Goal: Task Accomplishment & Management: Manage account settings

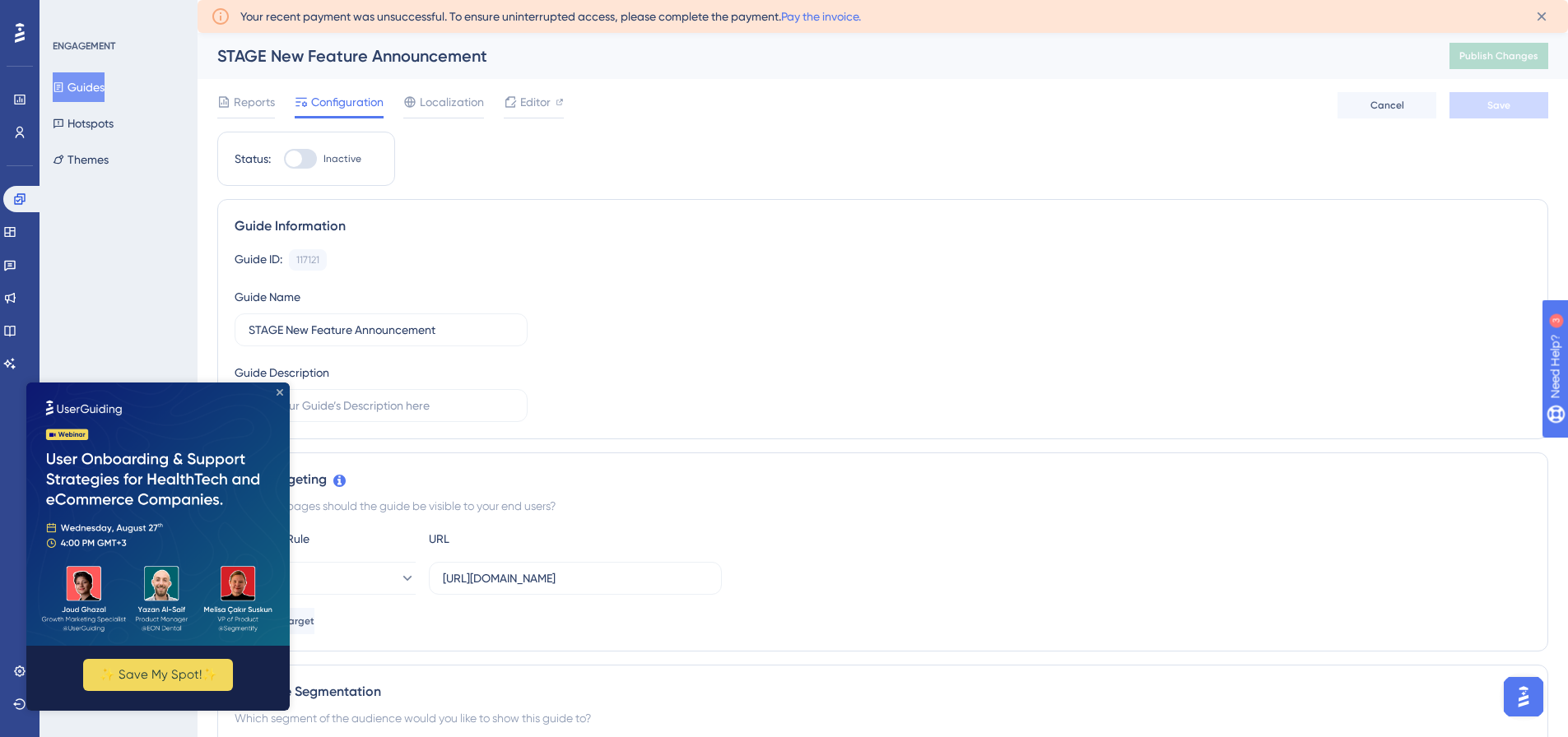
drag, startPoint x: 281, startPoint y: 391, endPoint x: 301, endPoint y: 760, distance: 369.5
click at [281, 391] on icon "Close Preview" at bounding box center [279, 392] width 7 height 7
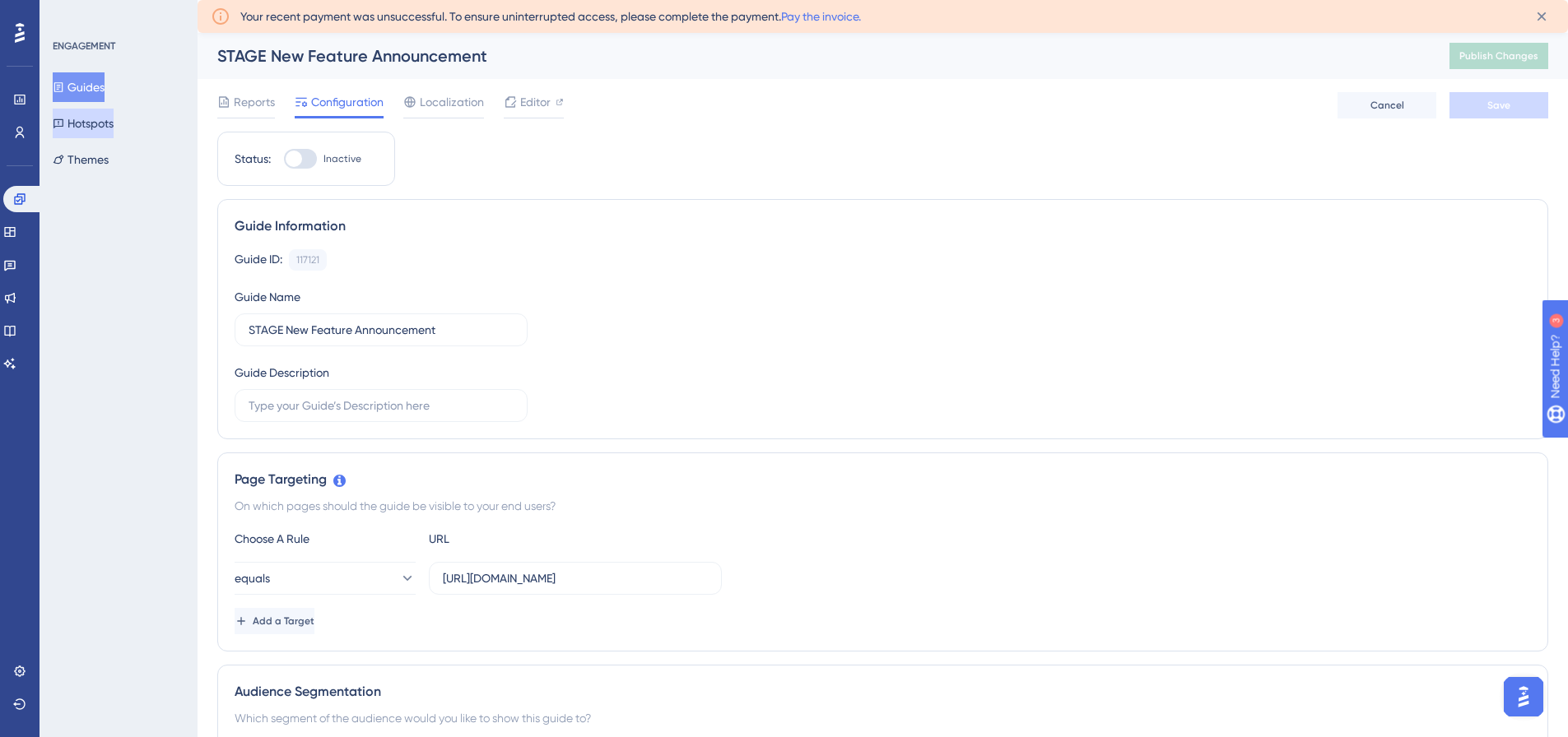
click at [113, 129] on button "Hotspots" at bounding box center [83, 123] width 61 height 30
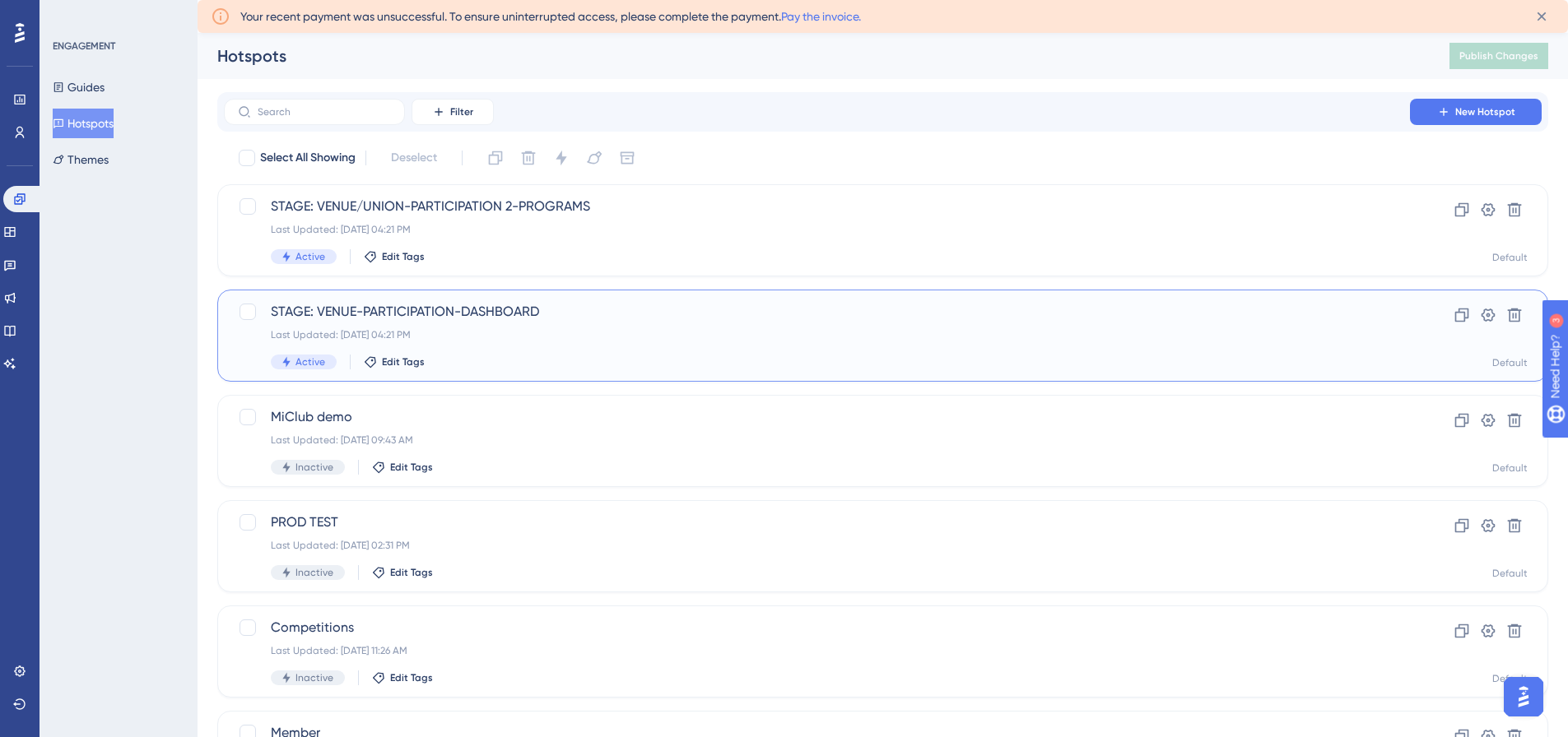
click at [534, 313] on span "STAGE: VENUE-PARTICIPATION-DASHBOARD" at bounding box center [816, 312] width 1092 height 20
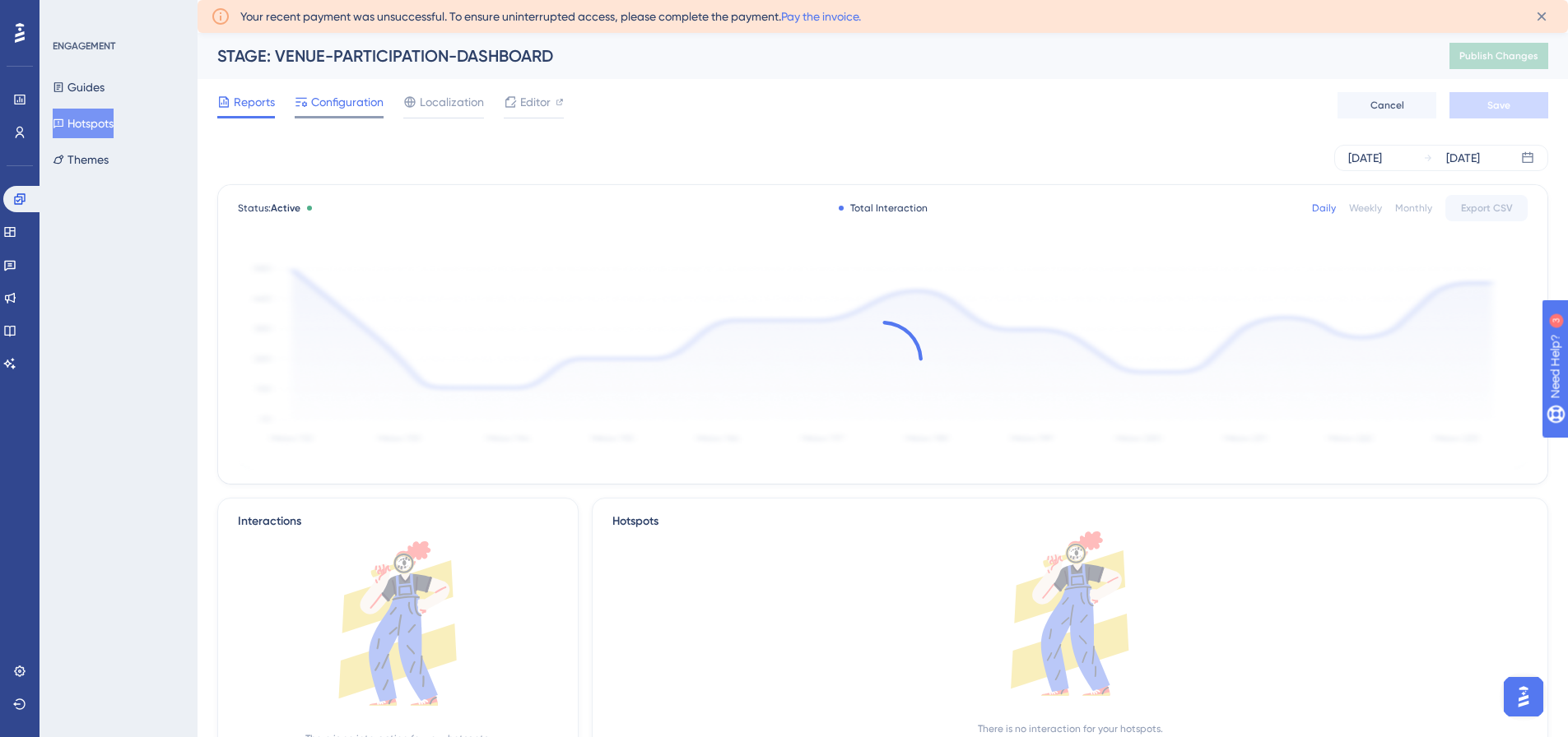
click at [349, 97] on span "Configuration" at bounding box center [346, 102] width 72 height 20
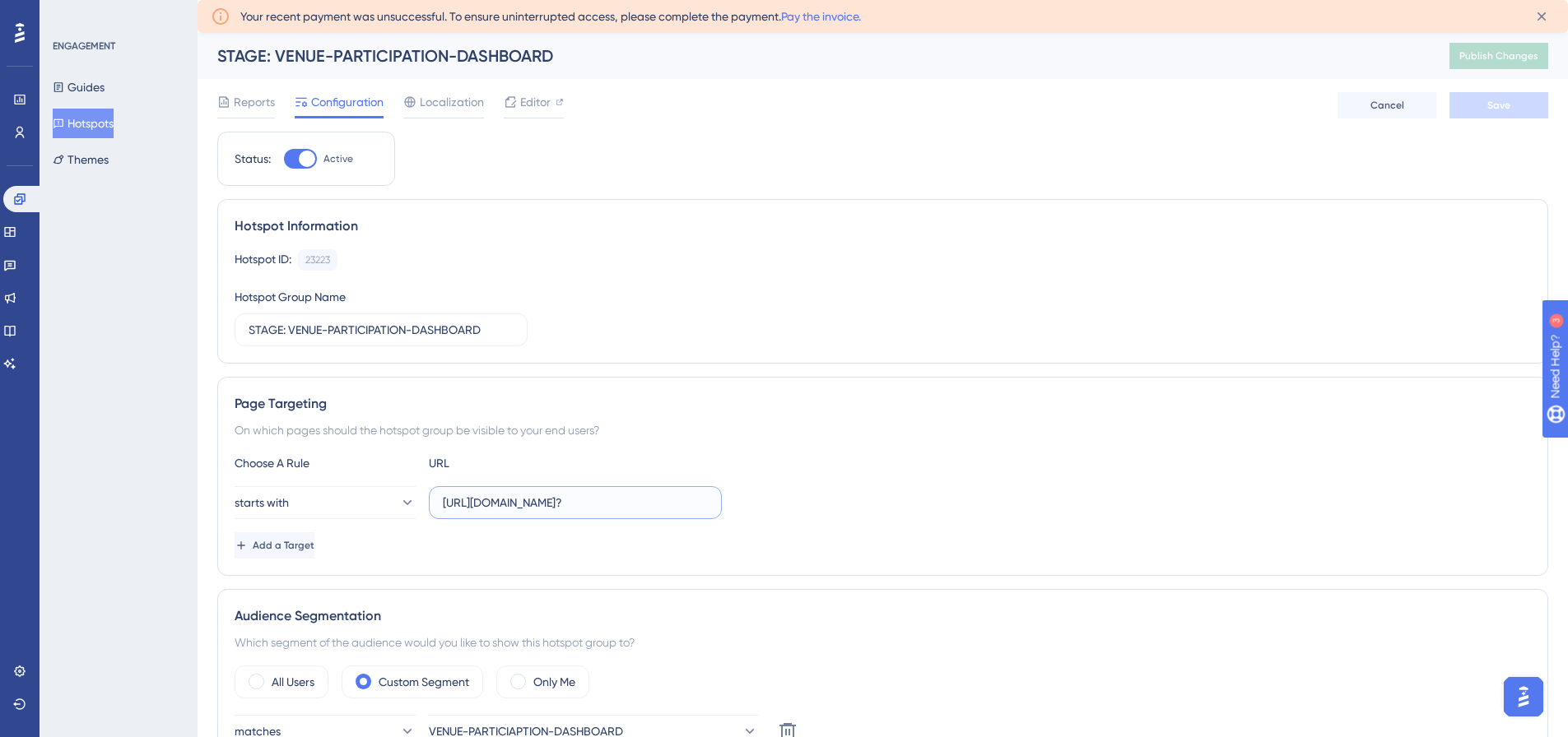
click at [598, 498] on input "[URL][DOMAIN_NAME]?" at bounding box center [575, 502] width 265 height 18
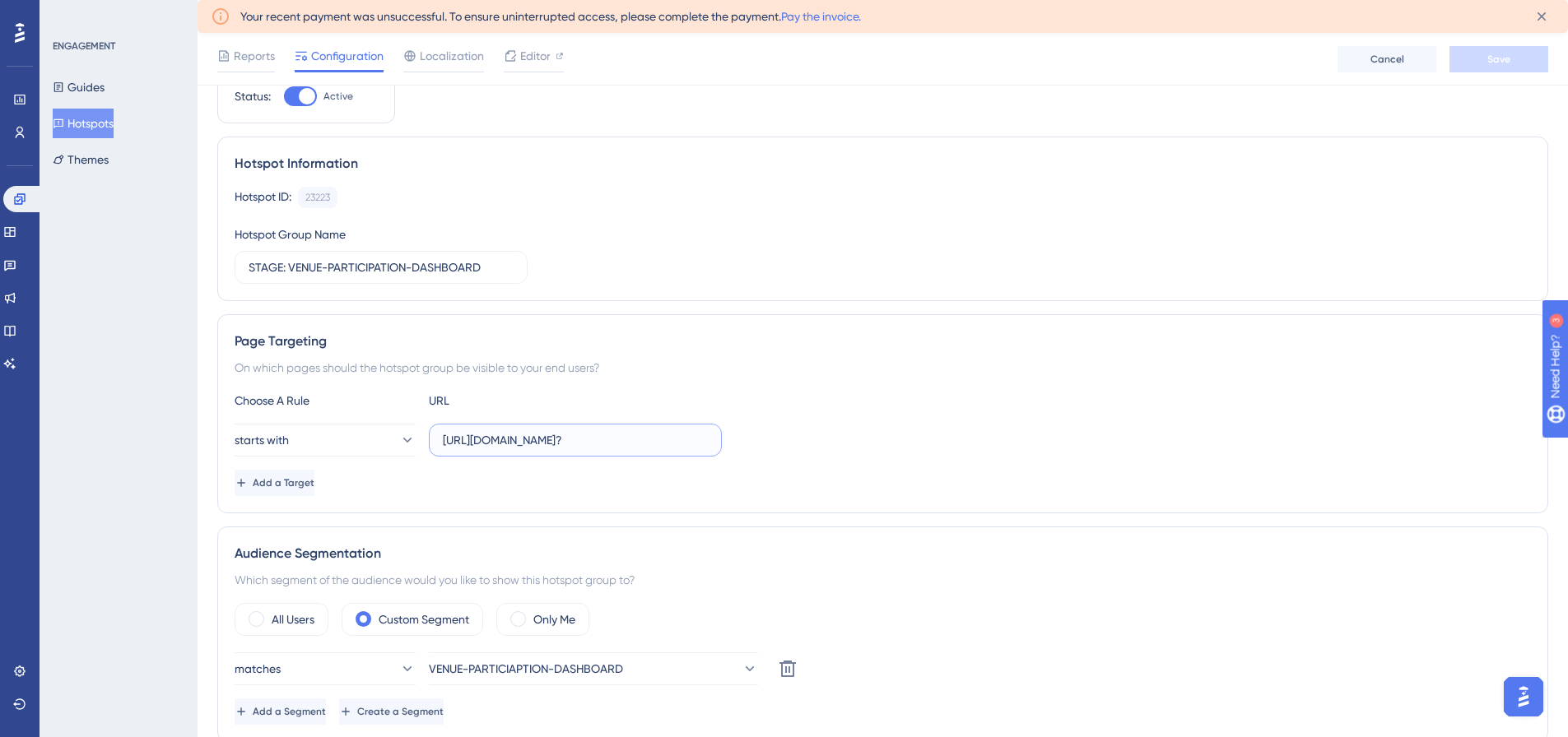
scroll to position [165, 0]
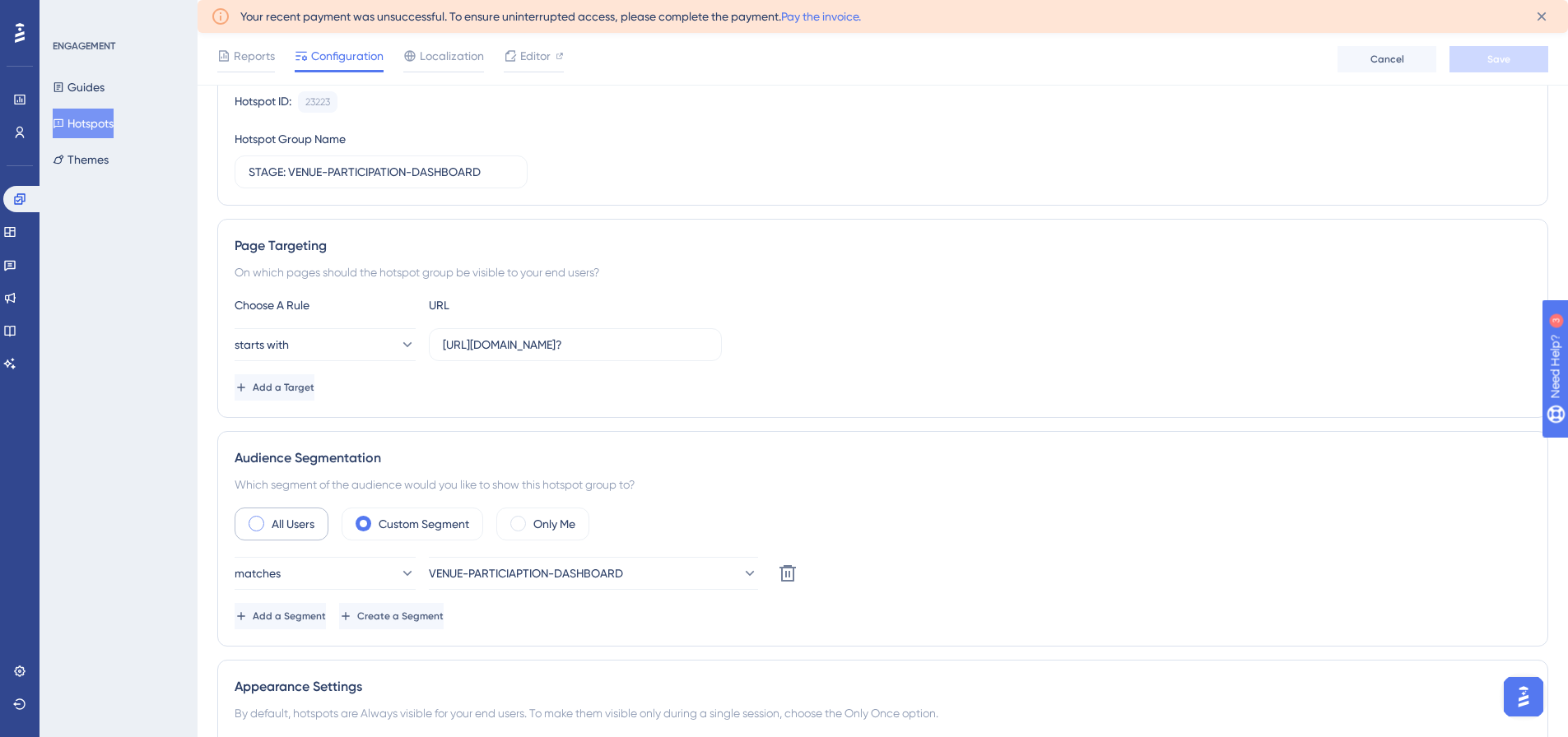
click at [306, 523] on label "All Users" at bounding box center [292, 524] width 42 height 20
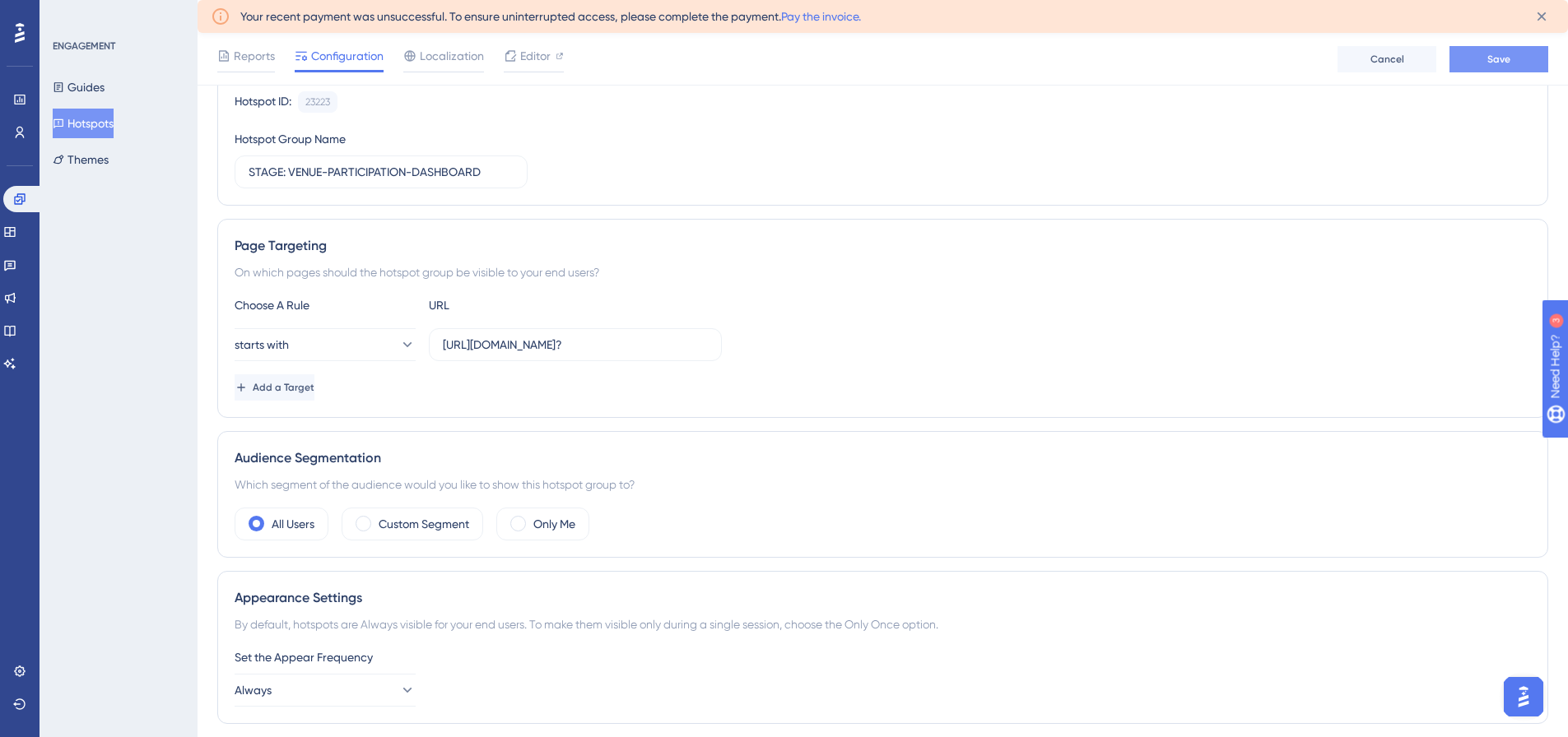
click at [1510, 67] on button "Save" at bounding box center [1499, 59] width 99 height 27
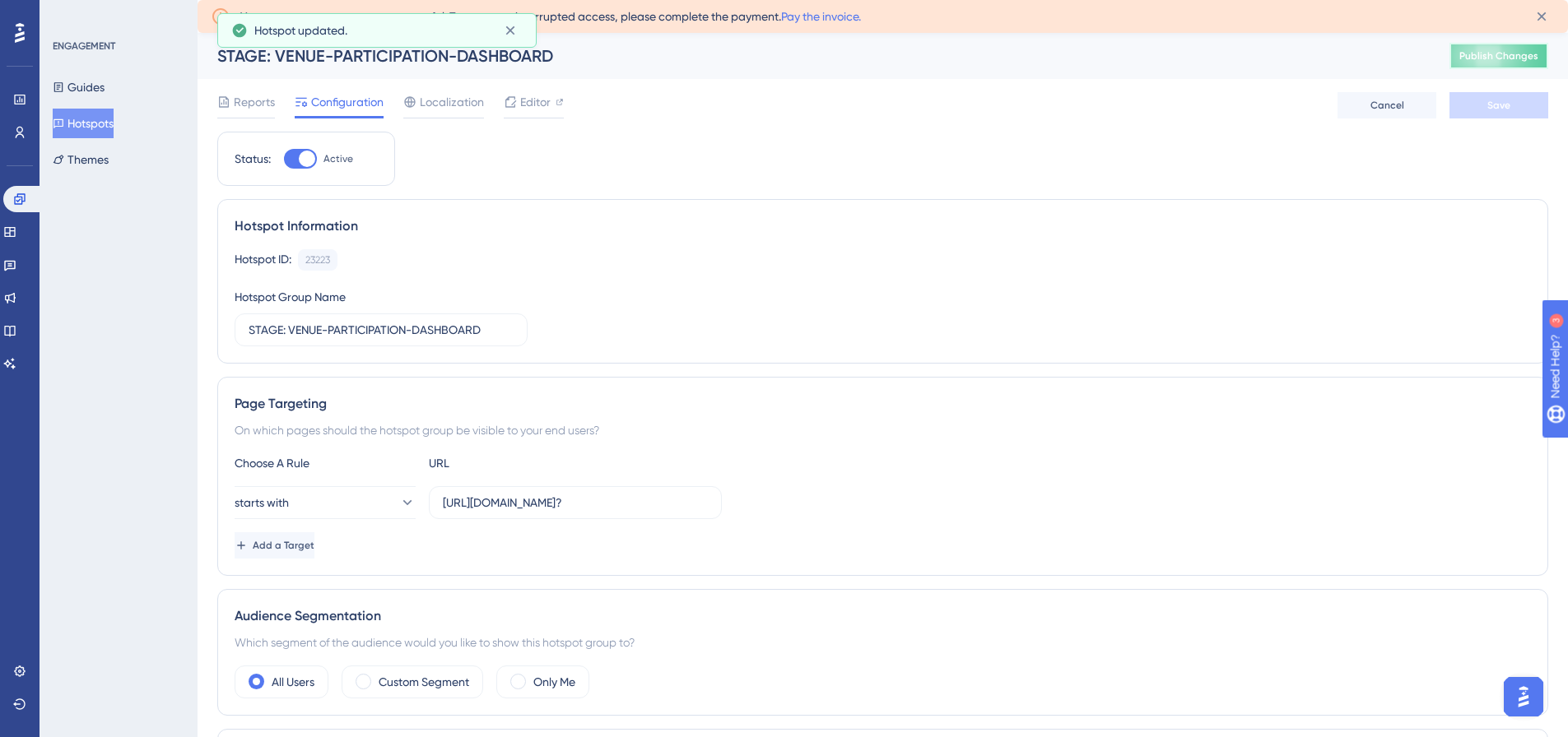
click at [1502, 55] on span "Publish Changes" at bounding box center [1499, 55] width 79 height 13
click at [18, 136] on icon at bounding box center [19, 132] width 13 height 13
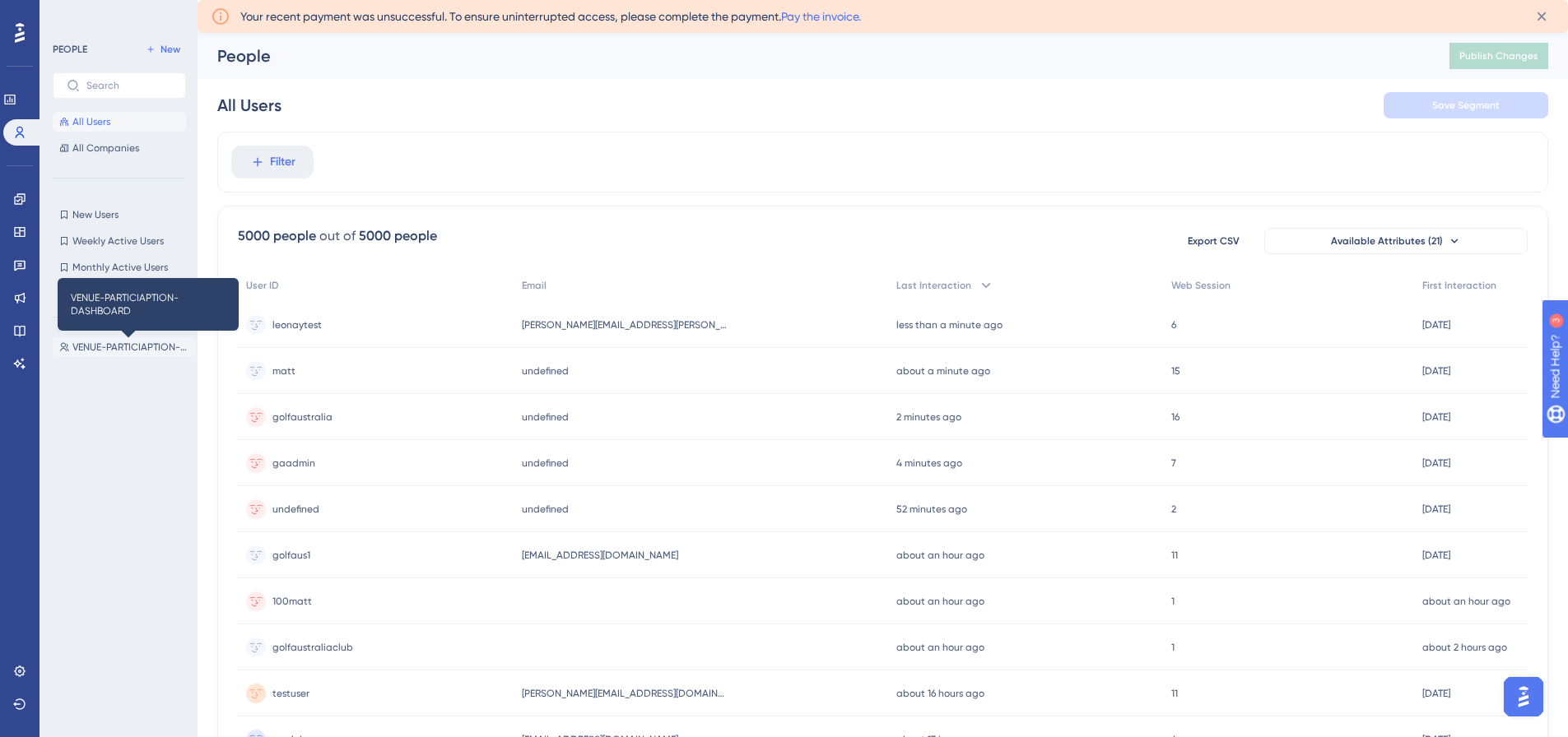
click at [136, 347] on span "VENUE-PARTICIAPTION-DASHBOARD" at bounding box center [130, 346] width 116 height 13
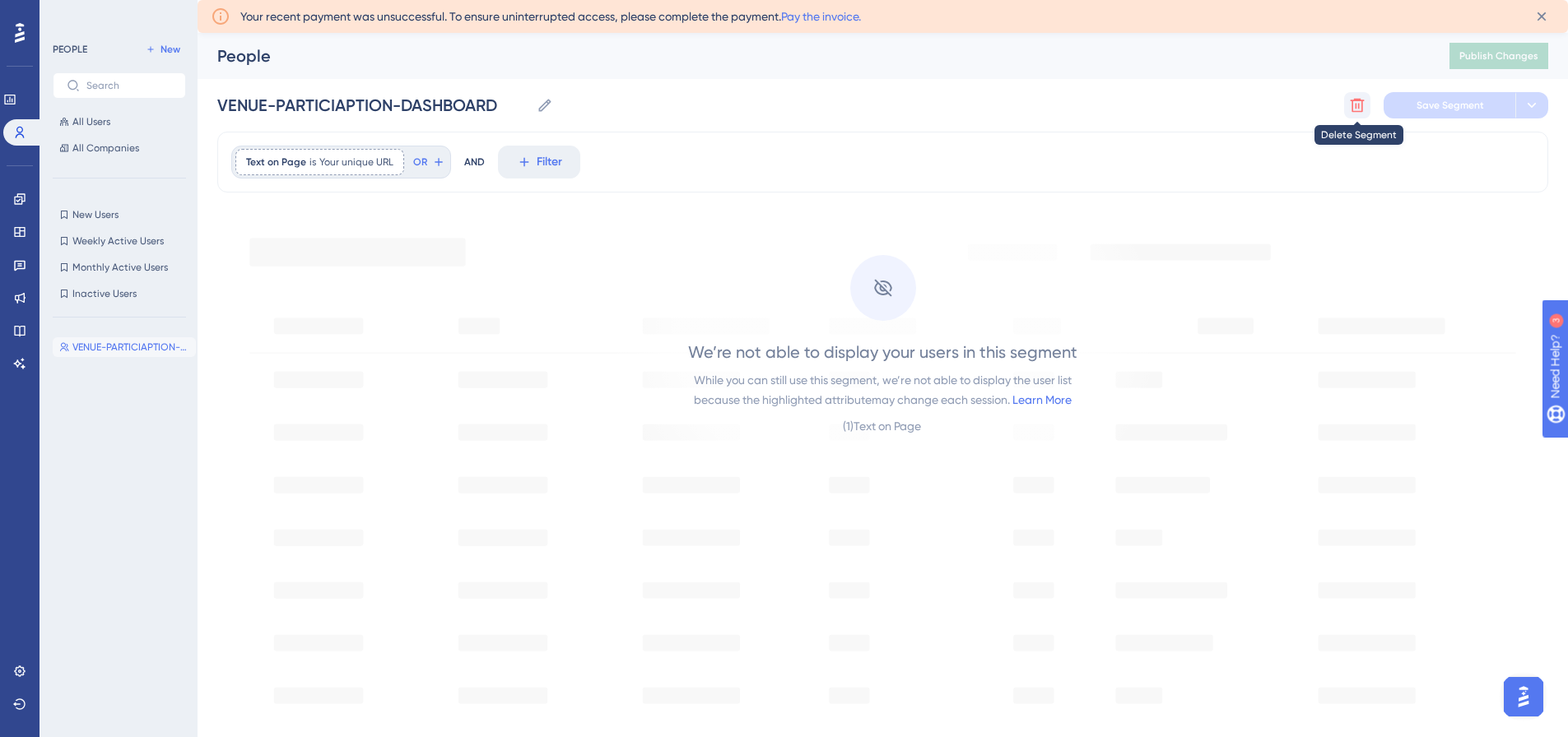
click at [1352, 102] on icon at bounding box center [1358, 106] width 14 height 14
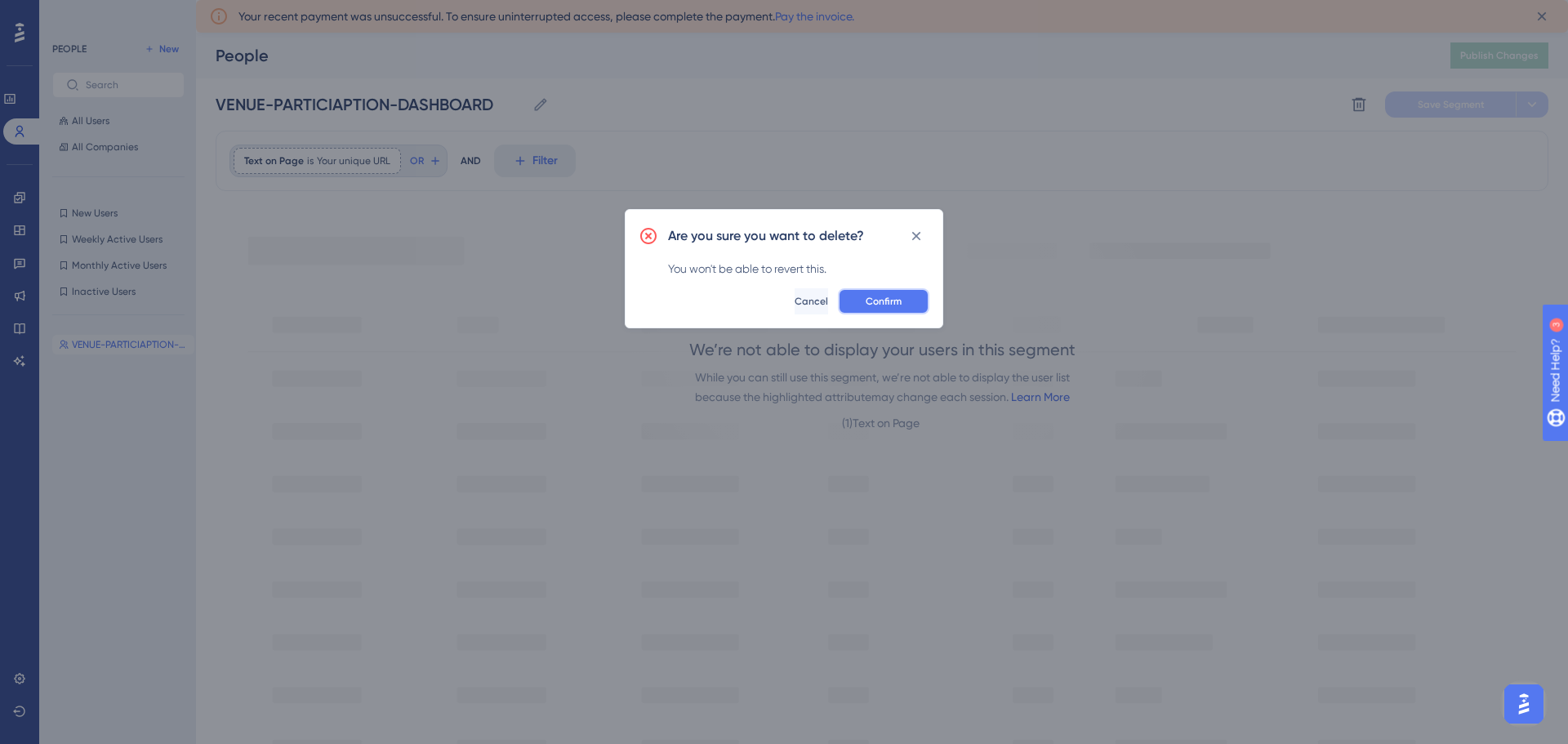
click at [891, 302] on span "Confirm" at bounding box center [883, 301] width 36 height 13
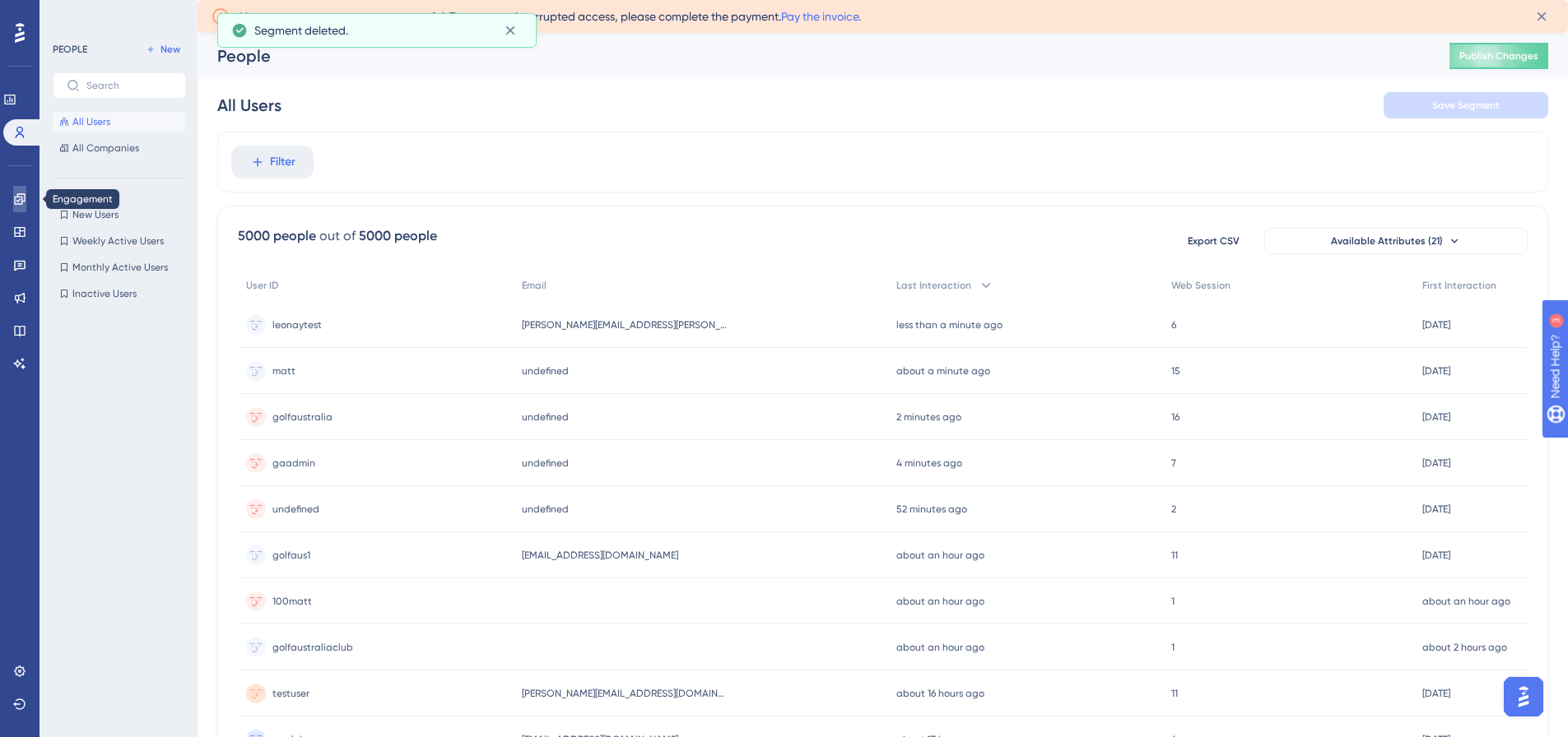
click at [26, 196] on icon at bounding box center [19, 198] width 13 height 13
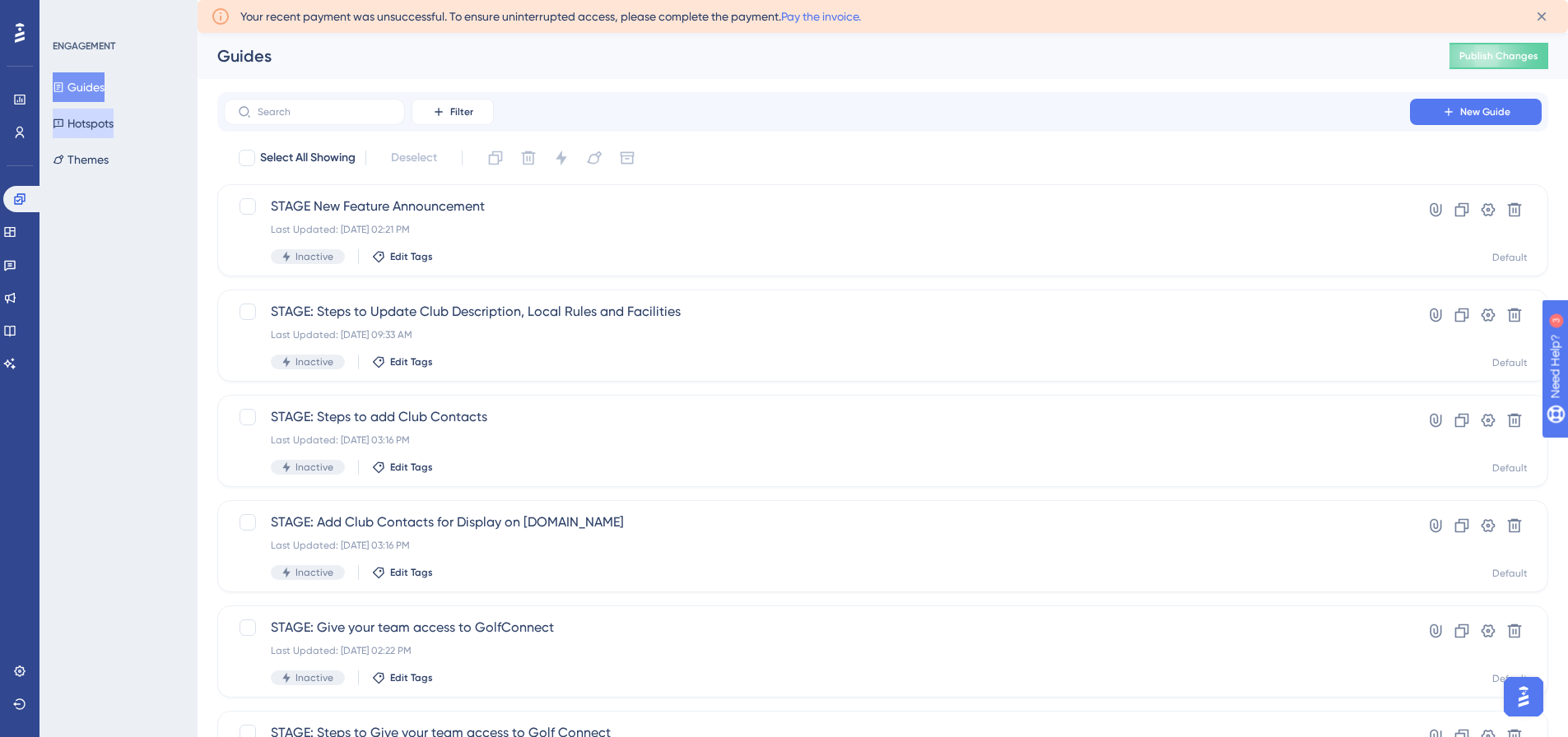
click at [103, 131] on button "Hotspots" at bounding box center [83, 123] width 61 height 30
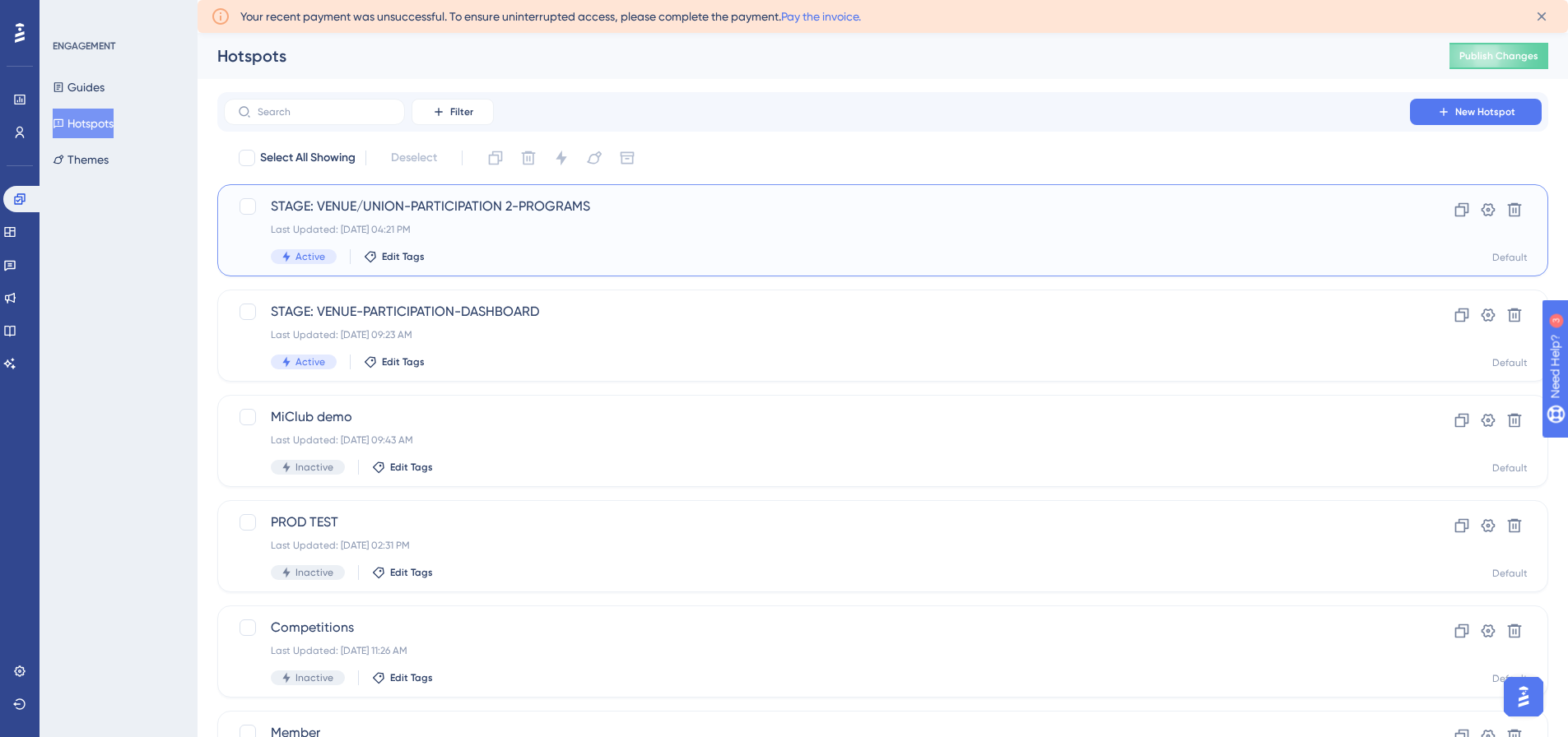
click at [535, 227] on div "Last Updated: [DATE] 04:21 PM" at bounding box center [816, 229] width 1092 height 13
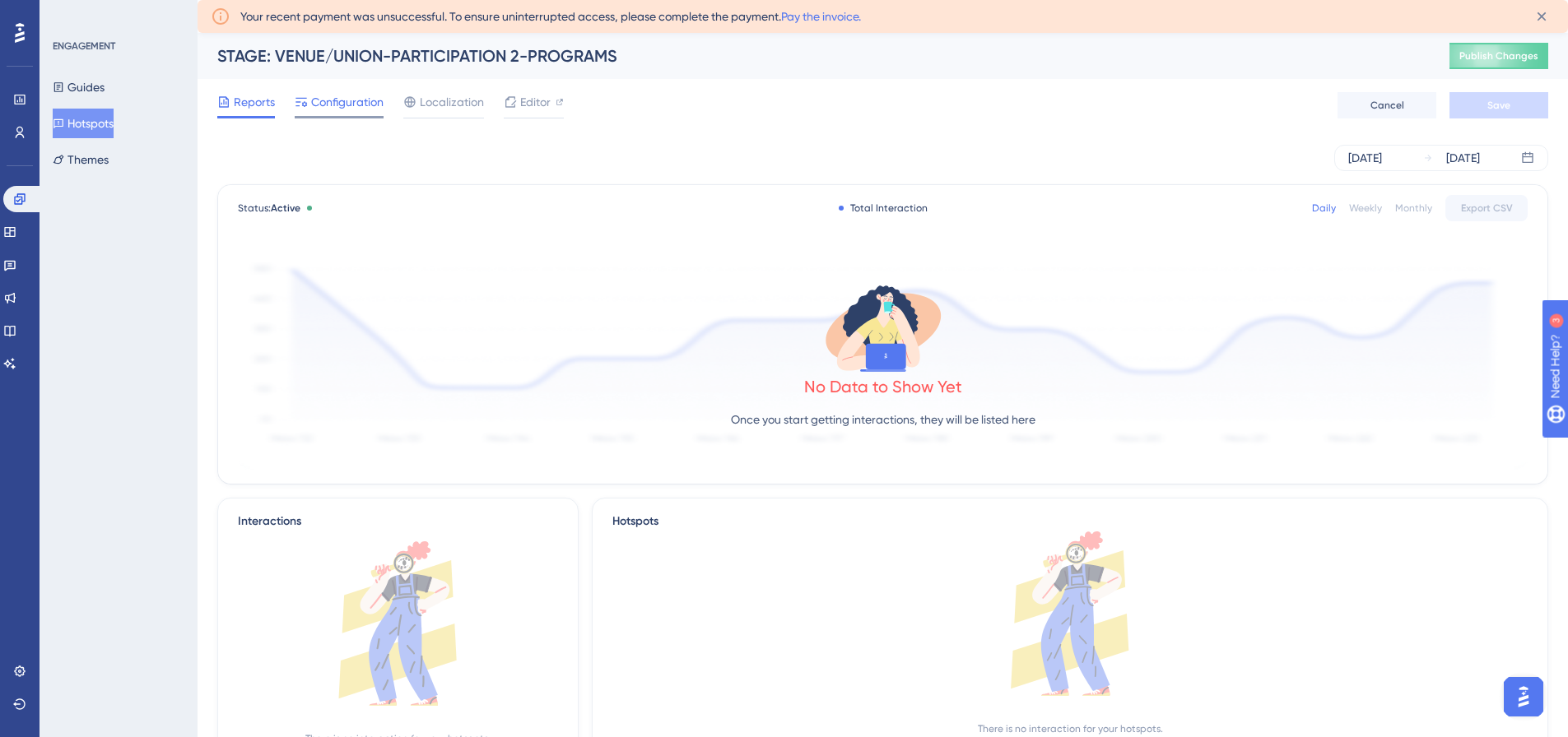
click at [344, 107] on span "Configuration" at bounding box center [346, 102] width 72 height 20
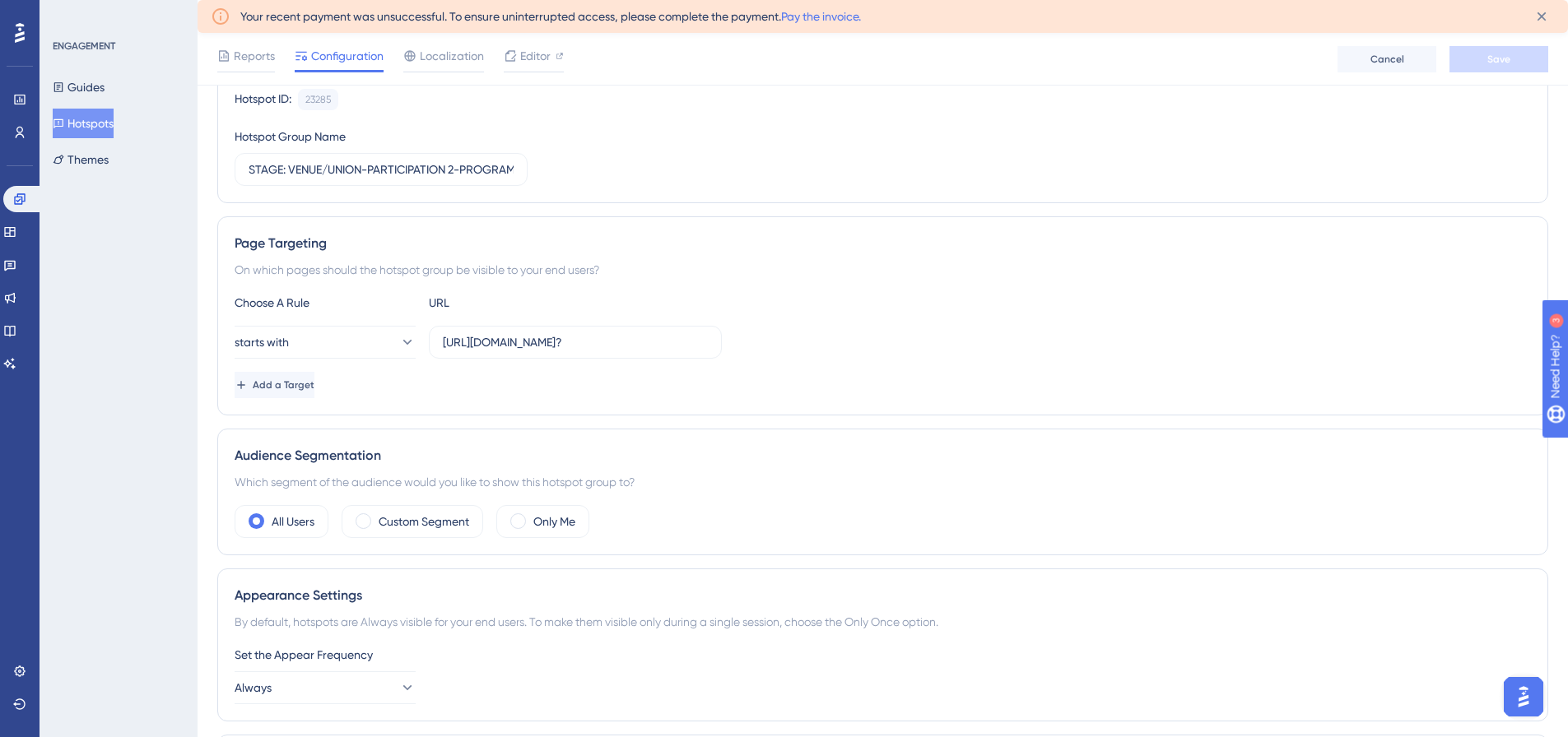
scroll to position [247, 0]
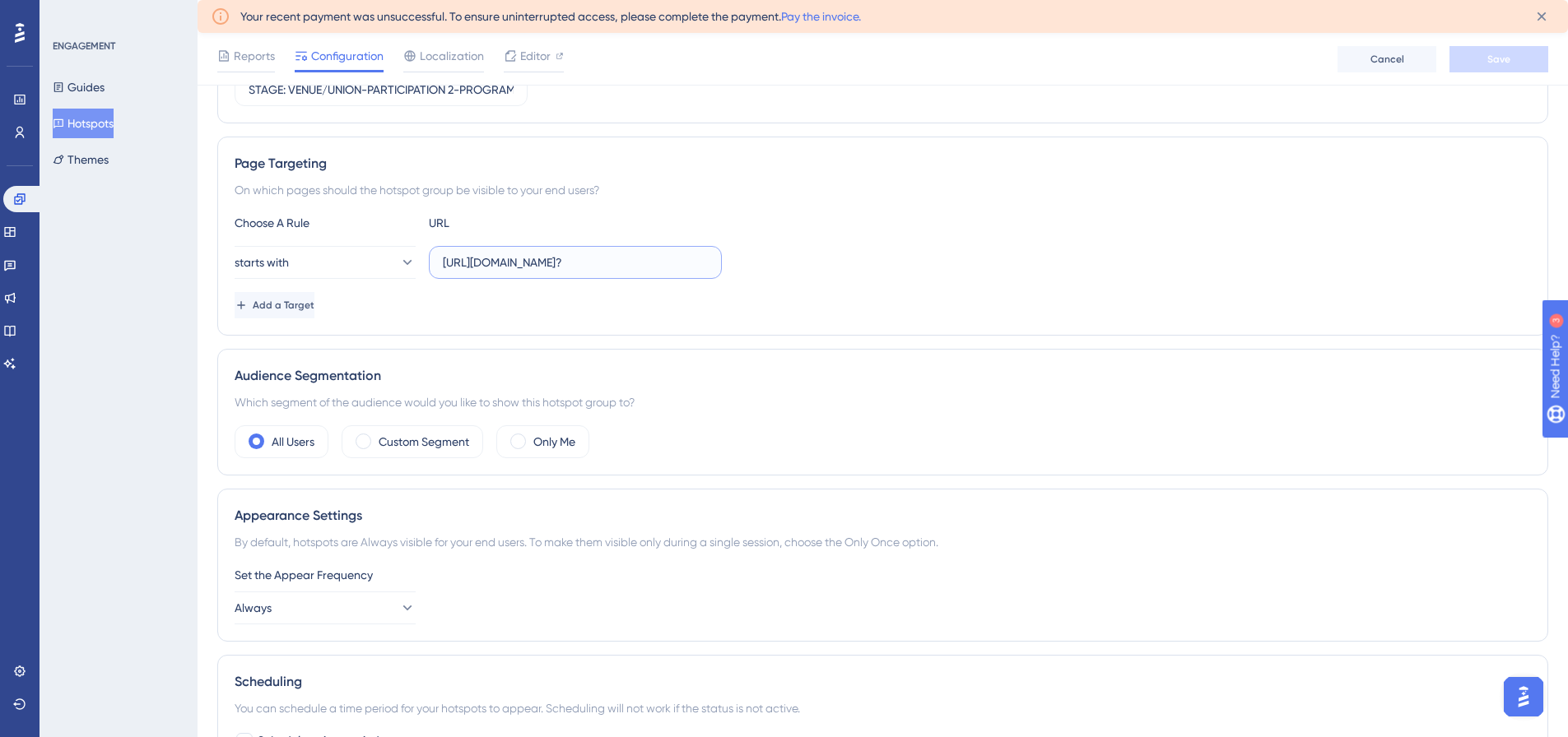
click at [527, 264] on input "[URL][DOMAIN_NAME]?" at bounding box center [575, 262] width 265 height 18
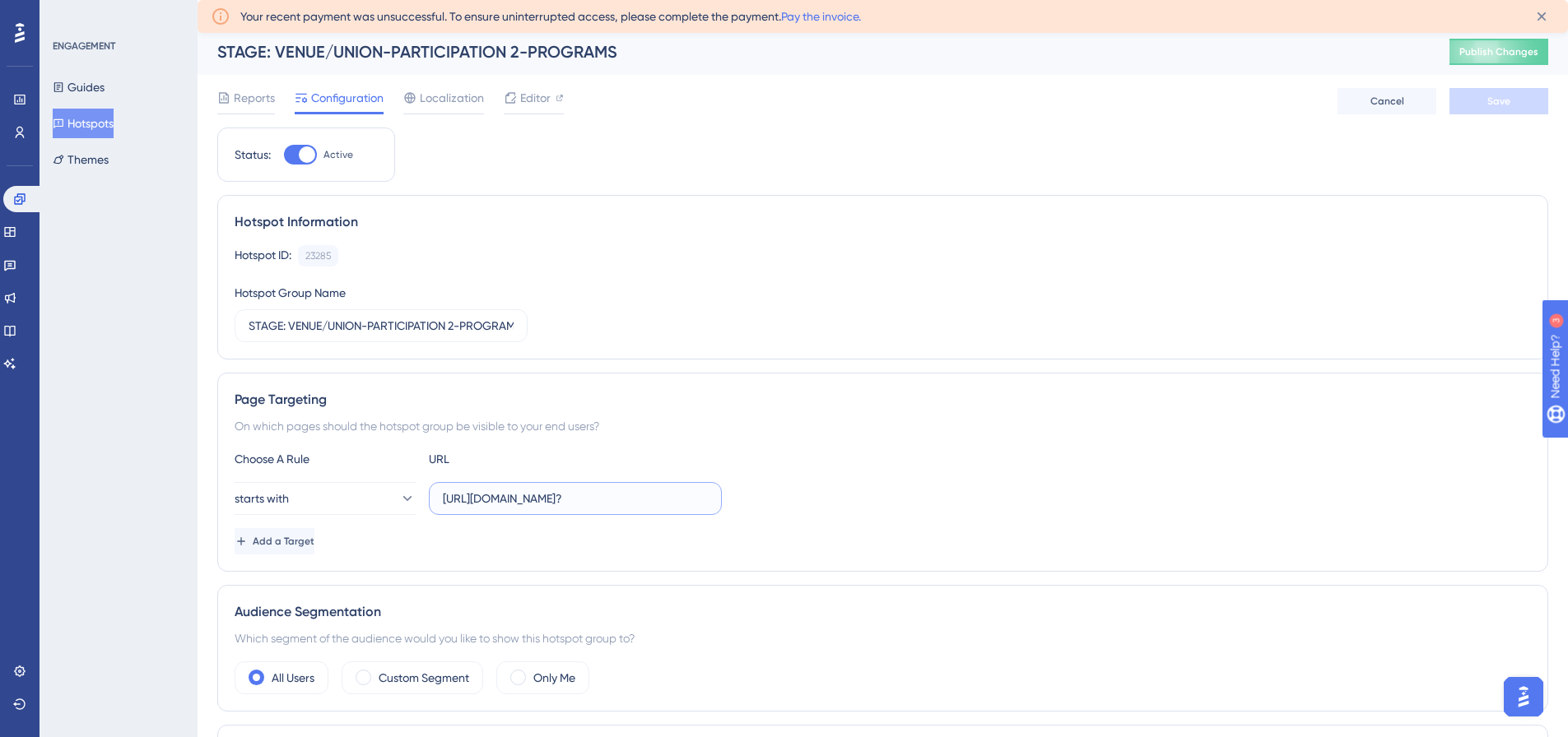
scroll to position [0, 0]
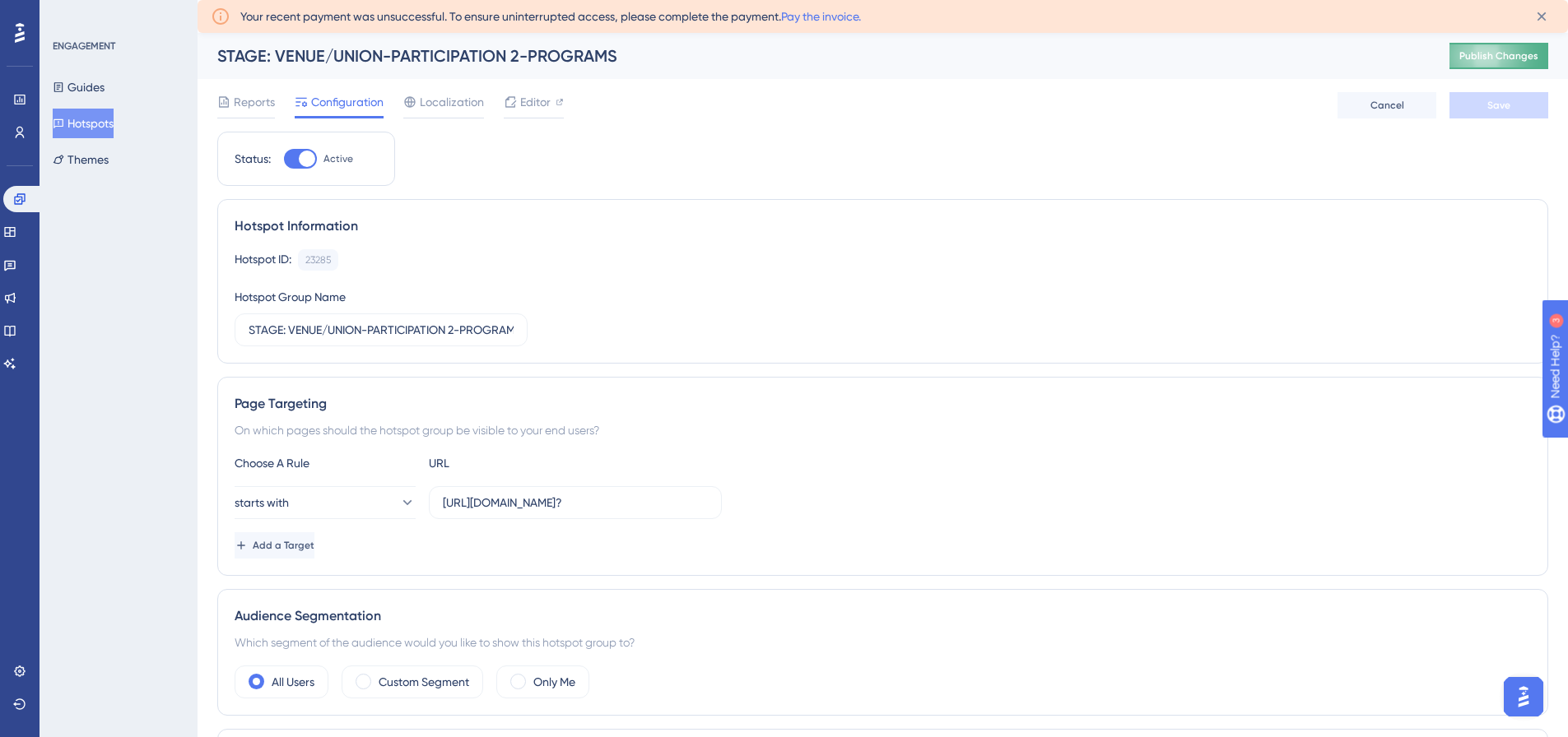
click at [1511, 62] on button "Publish Changes" at bounding box center [1499, 55] width 99 height 27
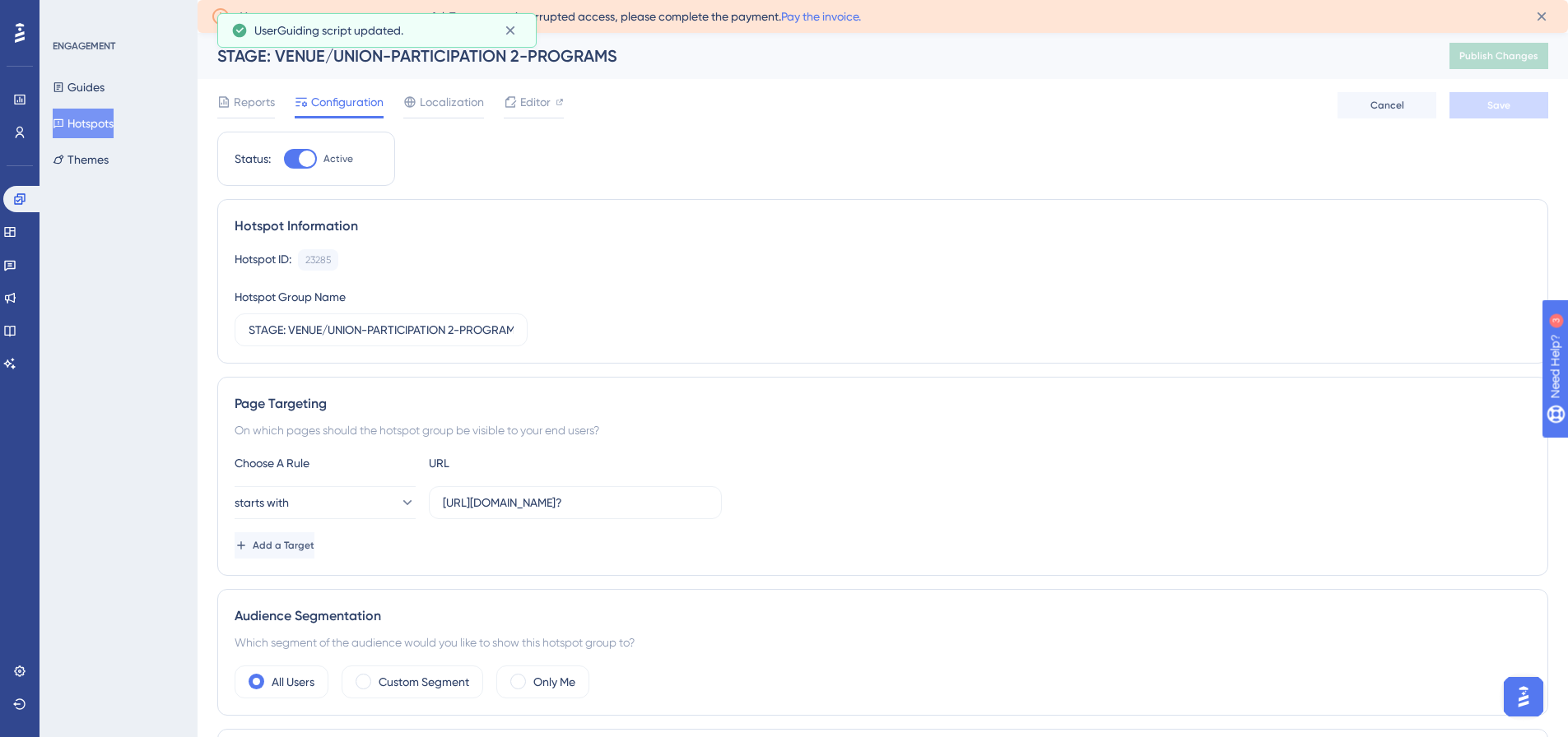
click at [94, 116] on button "Hotspots" at bounding box center [83, 123] width 61 height 30
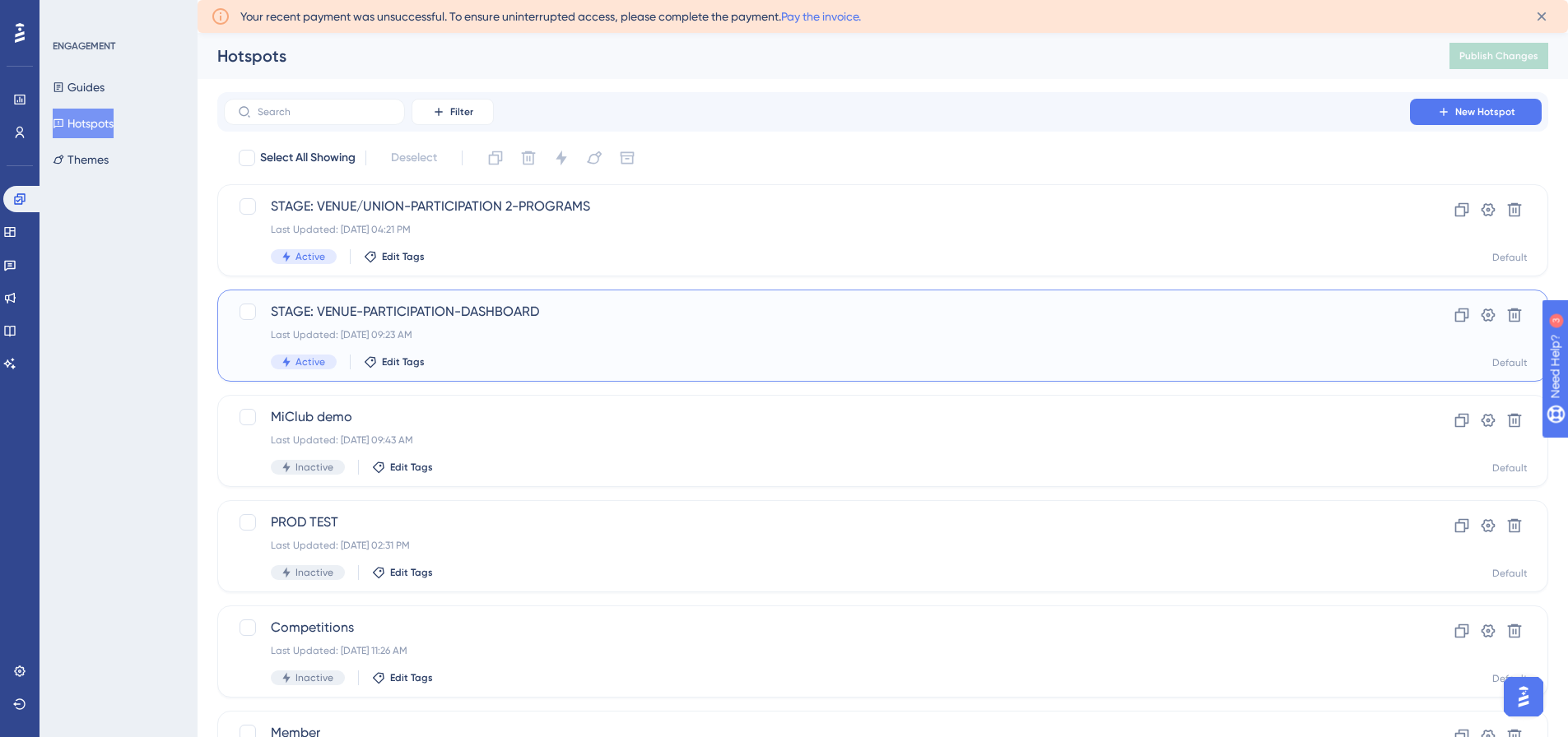
click at [409, 309] on span "STAGE: VENUE-PARTICIPATION-DASHBOARD" at bounding box center [816, 312] width 1092 height 20
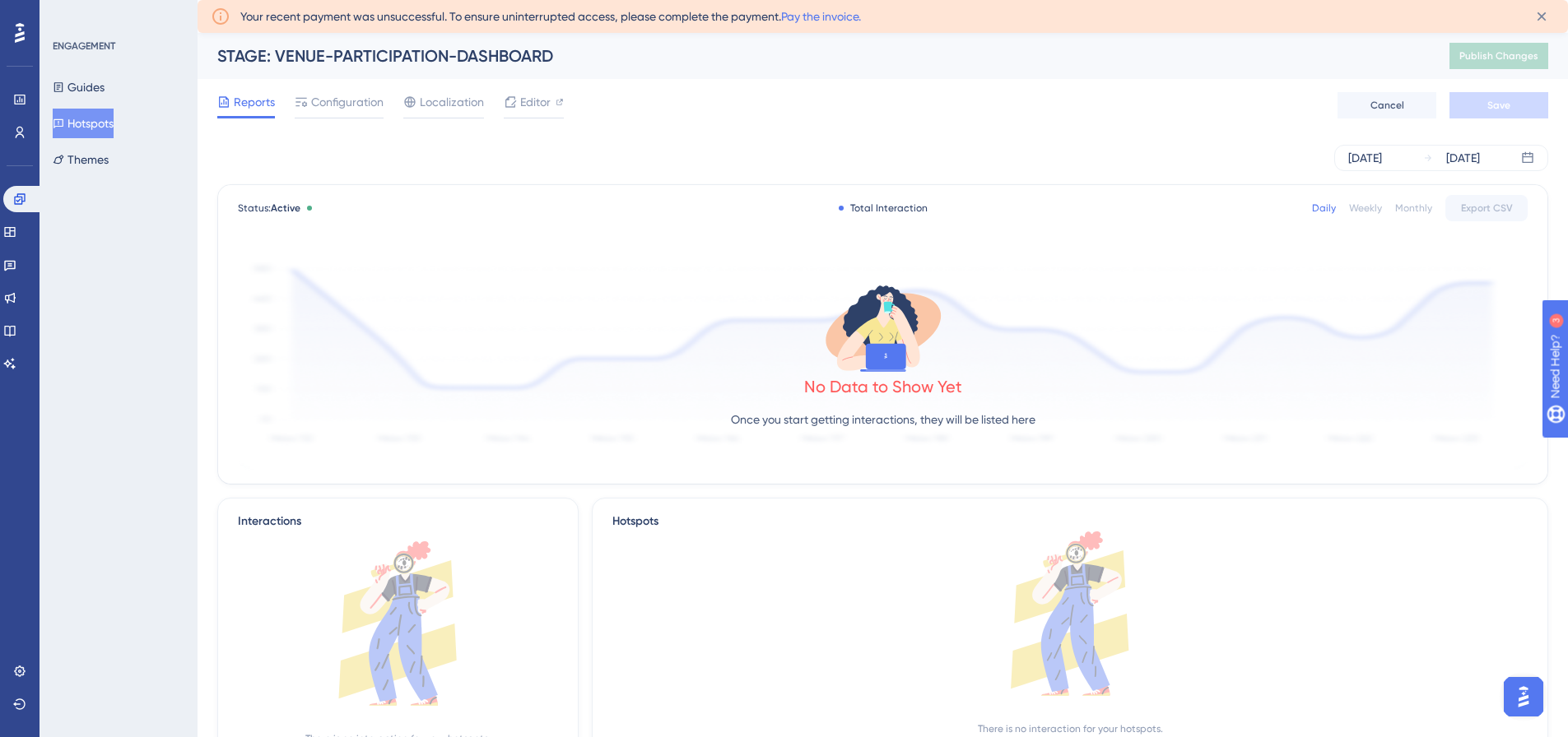
click at [411, 57] on div "STAGE: VENUE-PARTICIPATION-DASHBOARD" at bounding box center [812, 55] width 1191 height 23
click at [358, 100] on span "Configuration" at bounding box center [346, 102] width 72 height 20
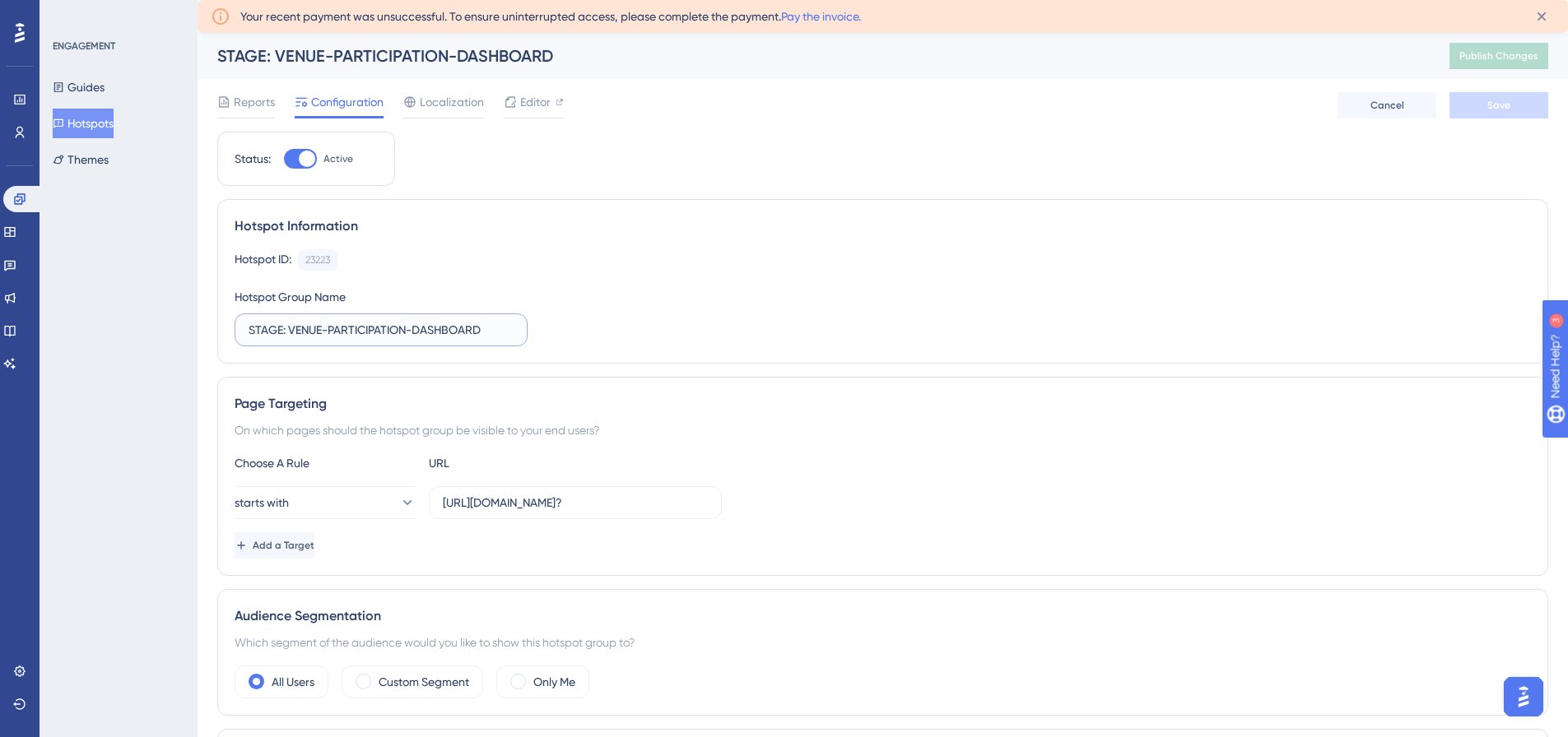
click at [409, 332] on input "STAGE: VENUE-PARTICIPATION-DASHBOARD" at bounding box center [381, 330] width 265 height 18
type input "STAGE: VENUE-PARTICIPATION 1-DASHBOARD"
click at [1470, 97] on button "Save" at bounding box center [1499, 105] width 99 height 27
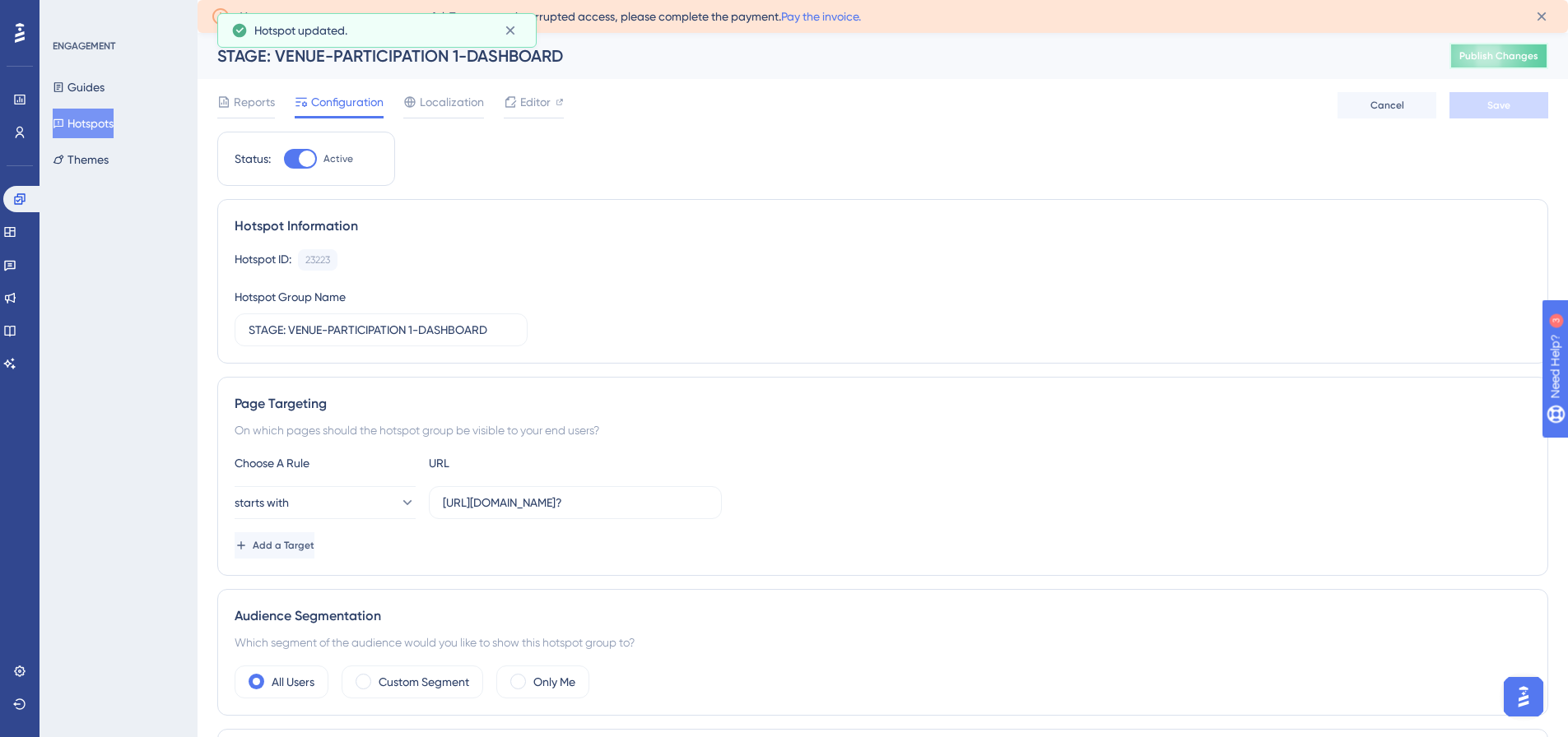
click at [1538, 57] on span "Publish Changes" at bounding box center [1499, 55] width 79 height 13
click at [109, 126] on button "Hotspots" at bounding box center [83, 123] width 61 height 30
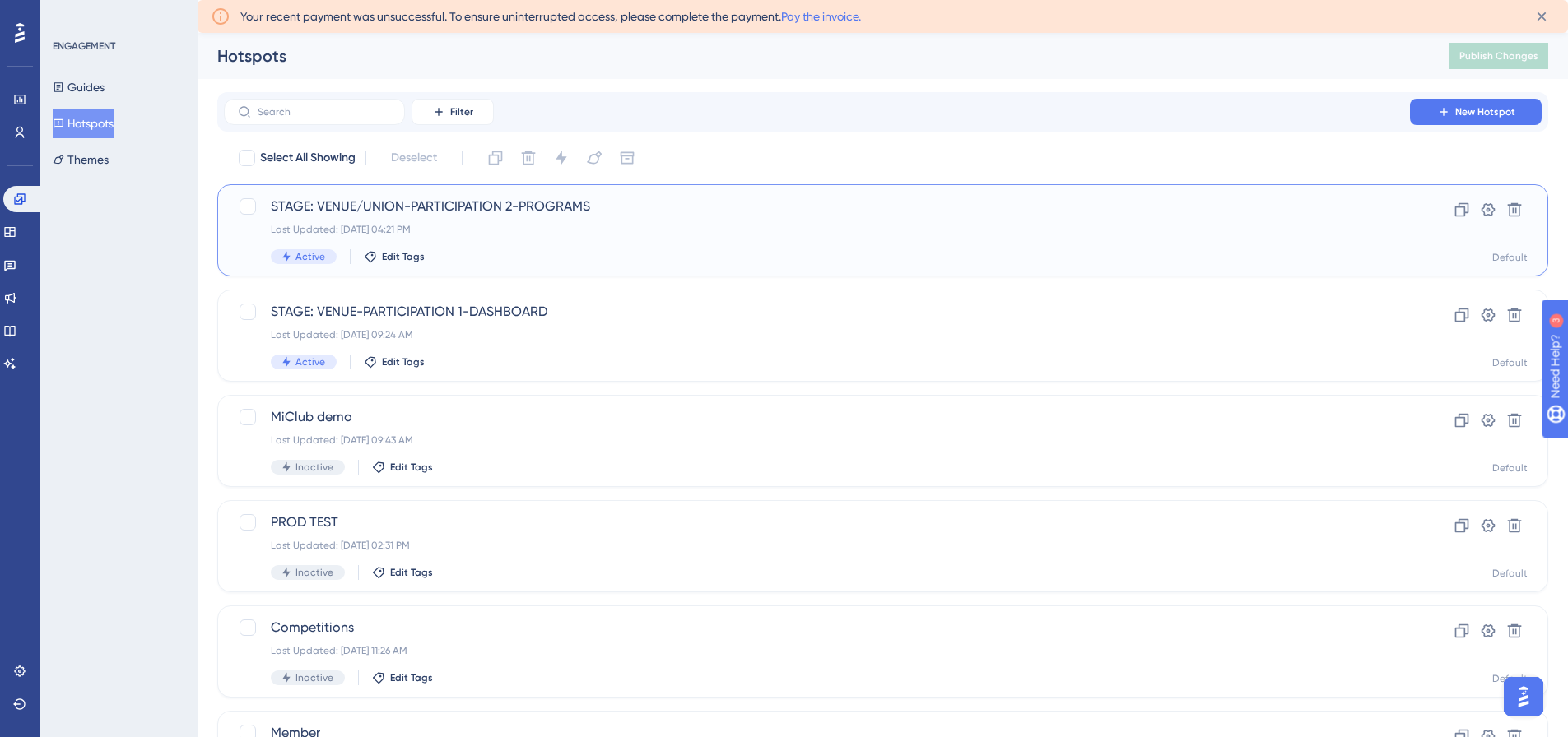
click at [560, 216] on div "STAGE: VENUE/UNION-PARTICIPATION 2-PROGRAMS Last Updated: [DATE] 04:21 PM Activ…" at bounding box center [816, 230] width 1092 height 67
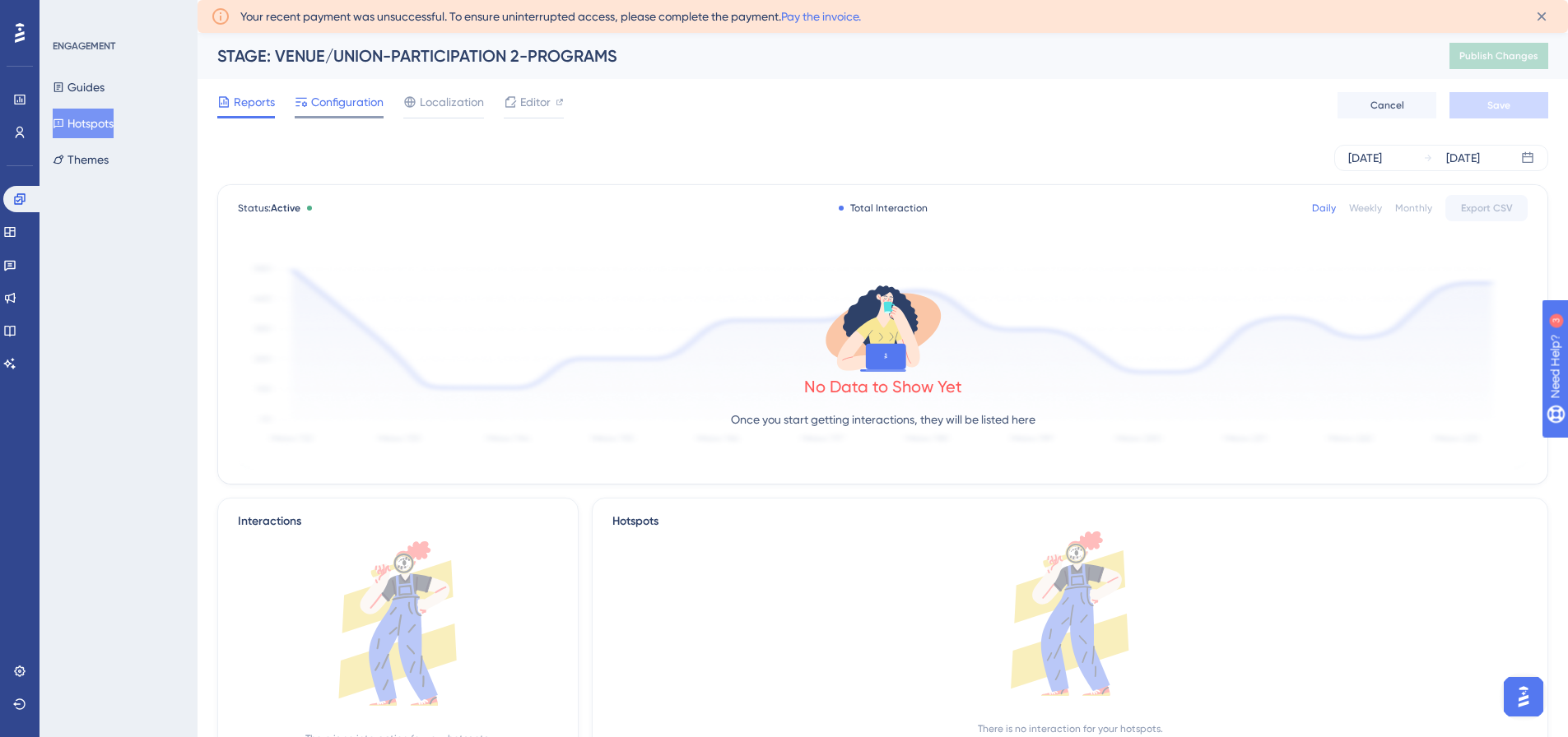
click at [346, 102] on span "Configuration" at bounding box center [346, 102] width 72 height 20
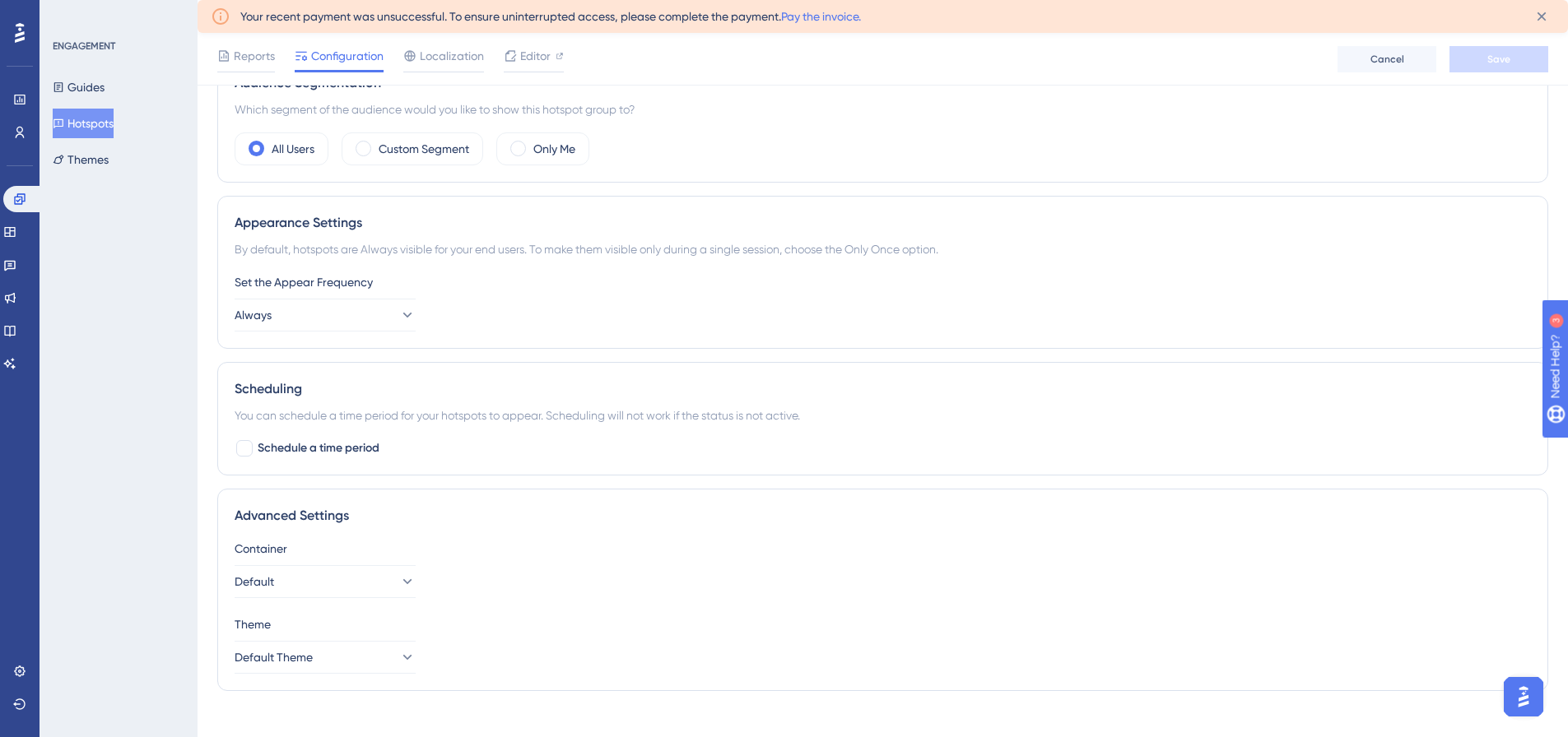
scroll to position [559, 0]
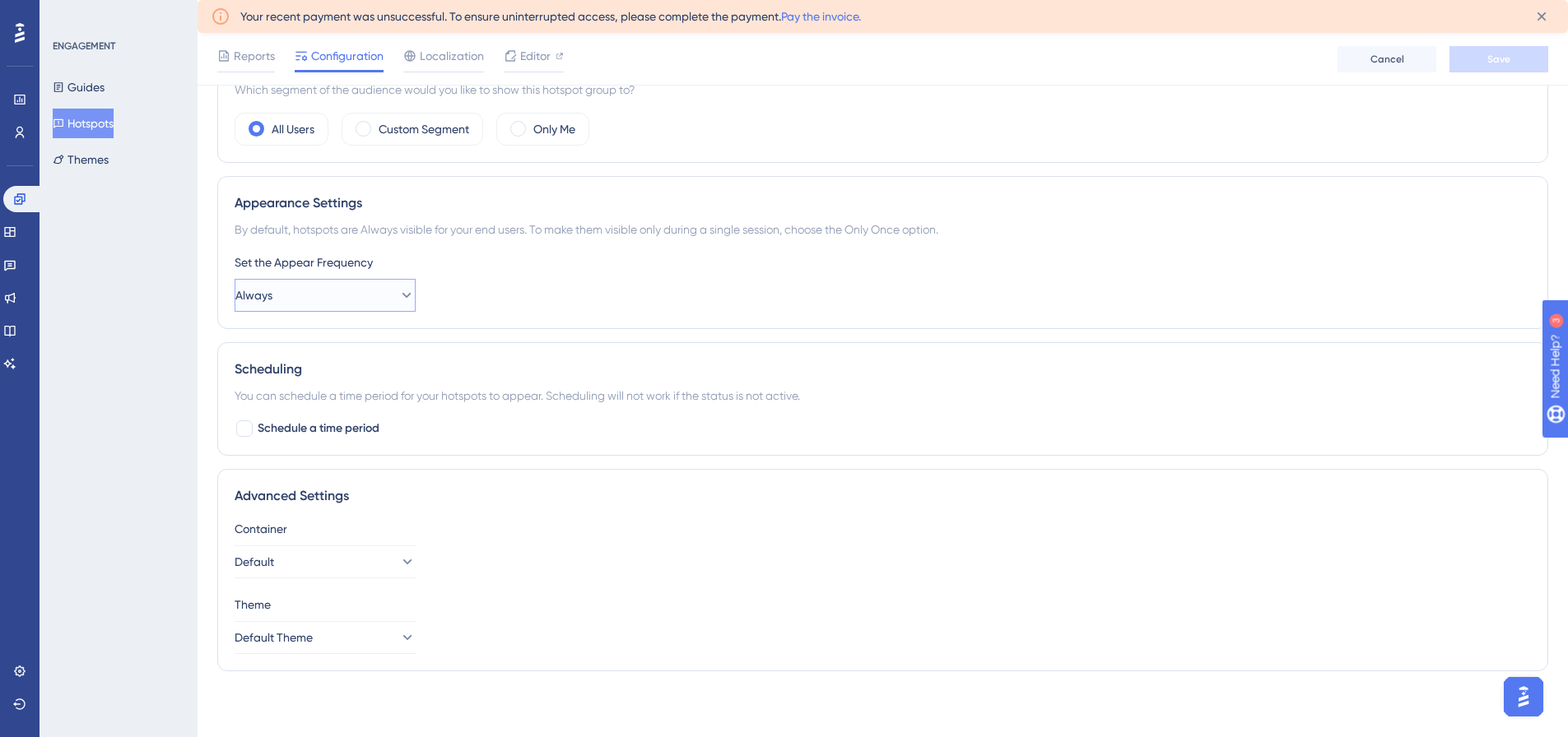
click at [363, 299] on button "Always" at bounding box center [325, 295] width 181 height 33
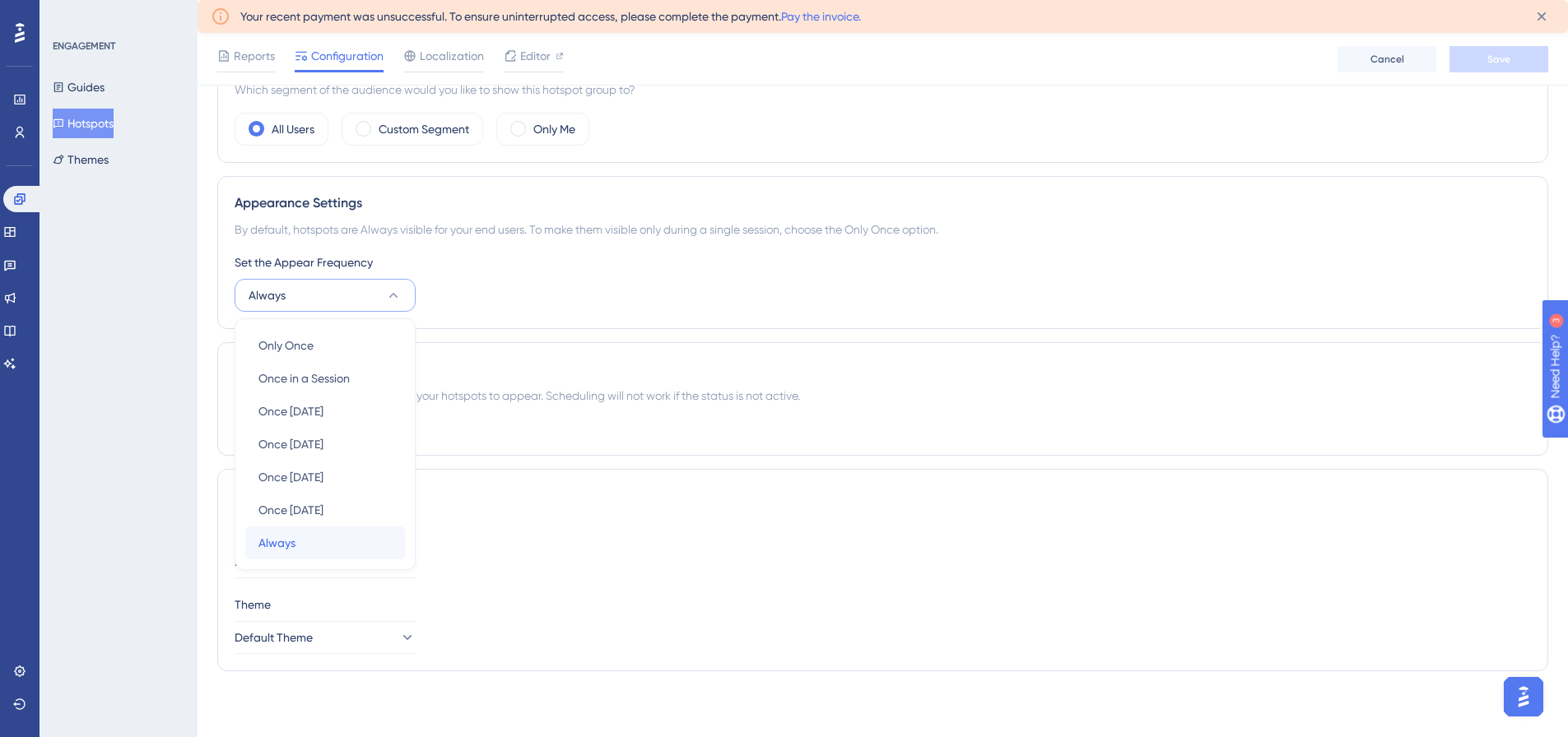
click at [273, 543] on span "Always" at bounding box center [277, 543] width 37 height 20
click at [351, 556] on button "Default" at bounding box center [325, 561] width 181 height 33
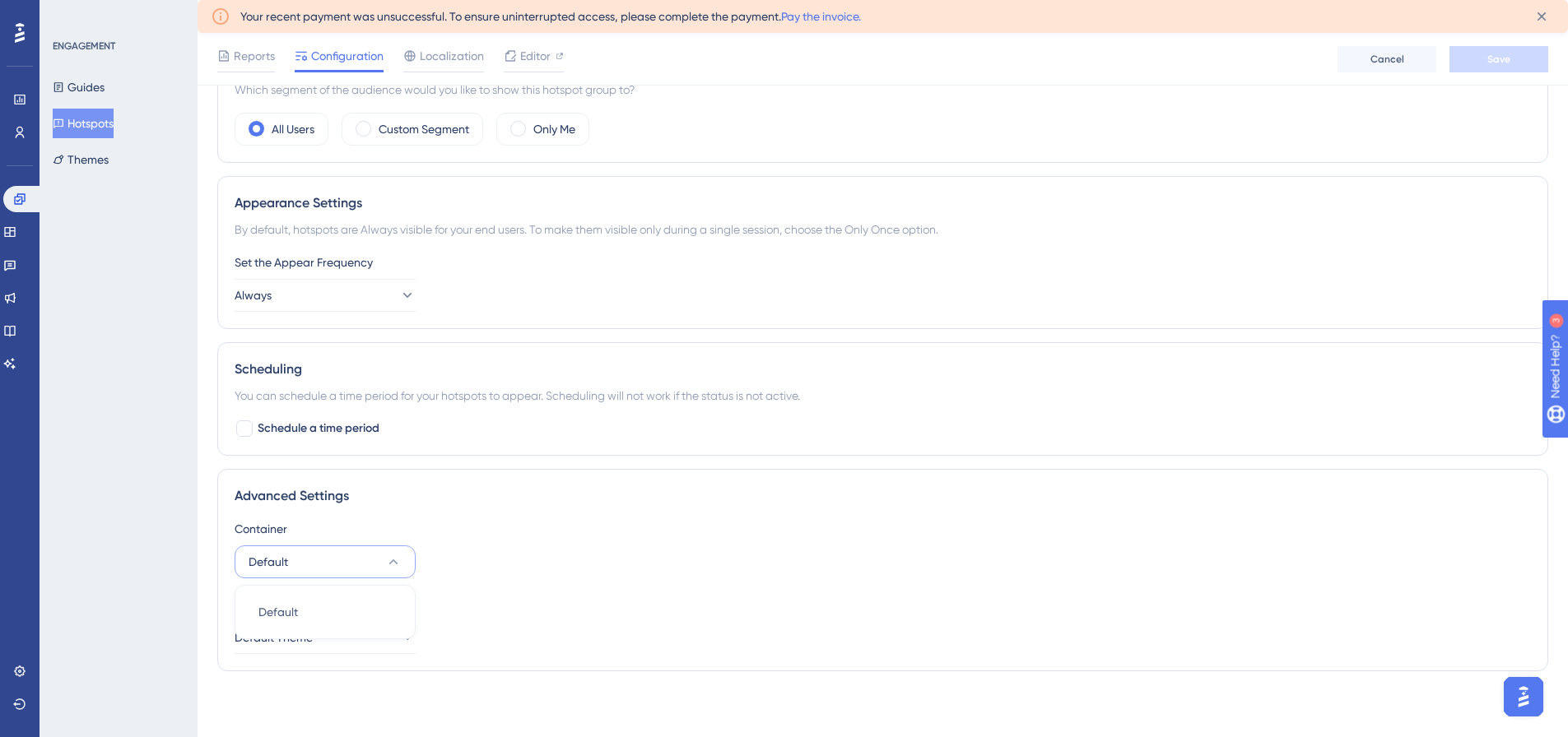
click at [351, 556] on button "Default" at bounding box center [325, 561] width 181 height 33
click at [340, 632] on button "Default Theme" at bounding box center [325, 637] width 181 height 33
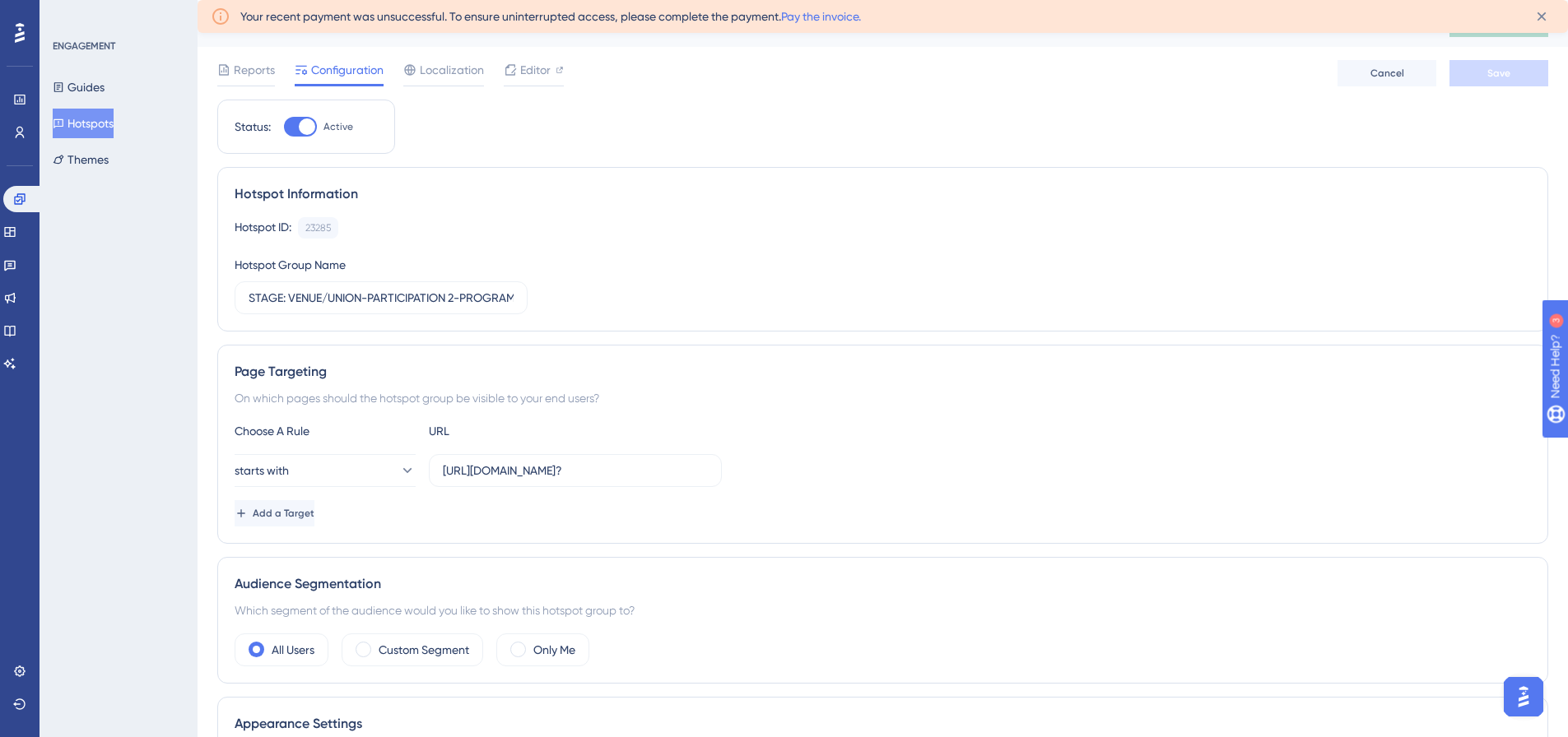
scroll to position [0, 0]
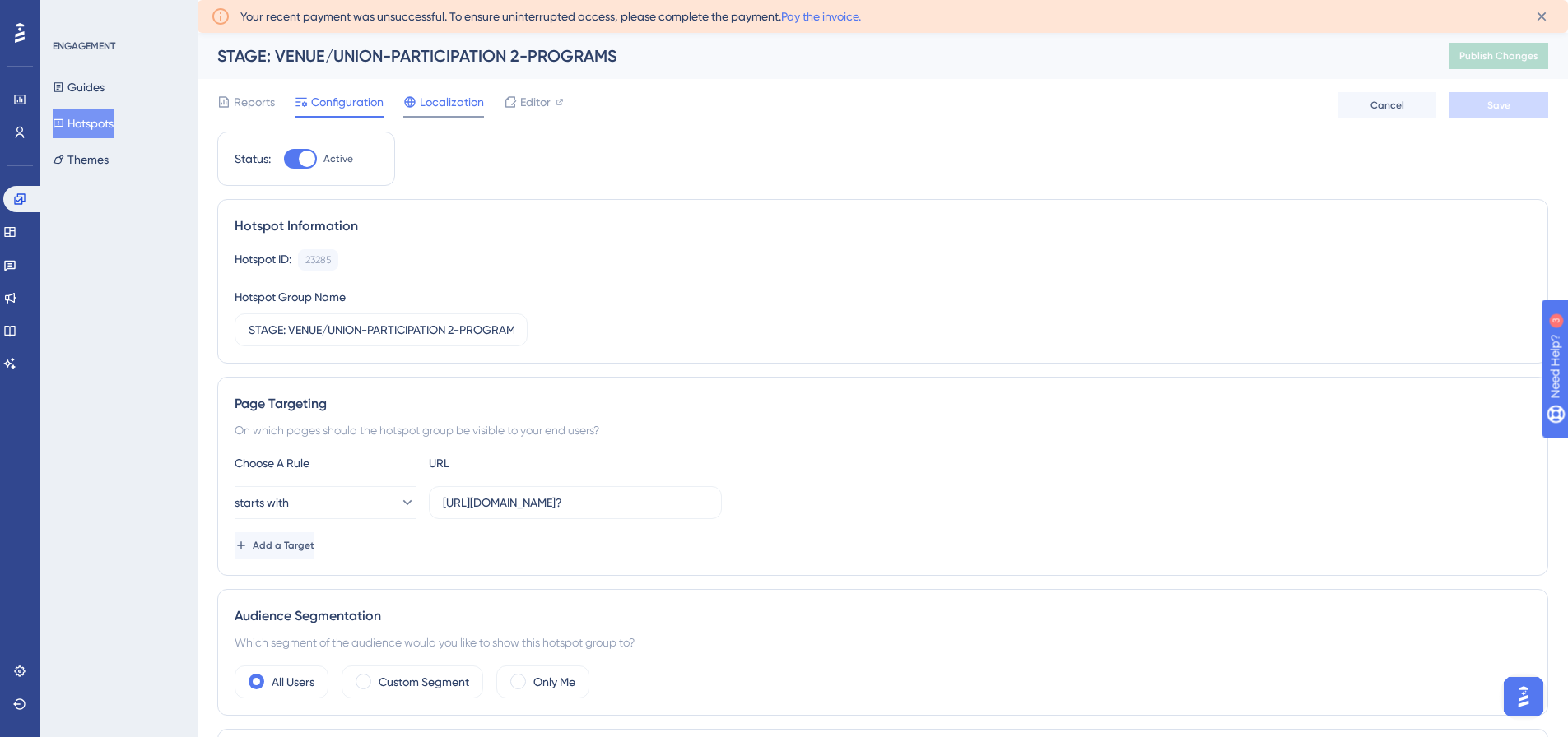
click at [443, 114] on div "Localization" at bounding box center [444, 105] width 81 height 27
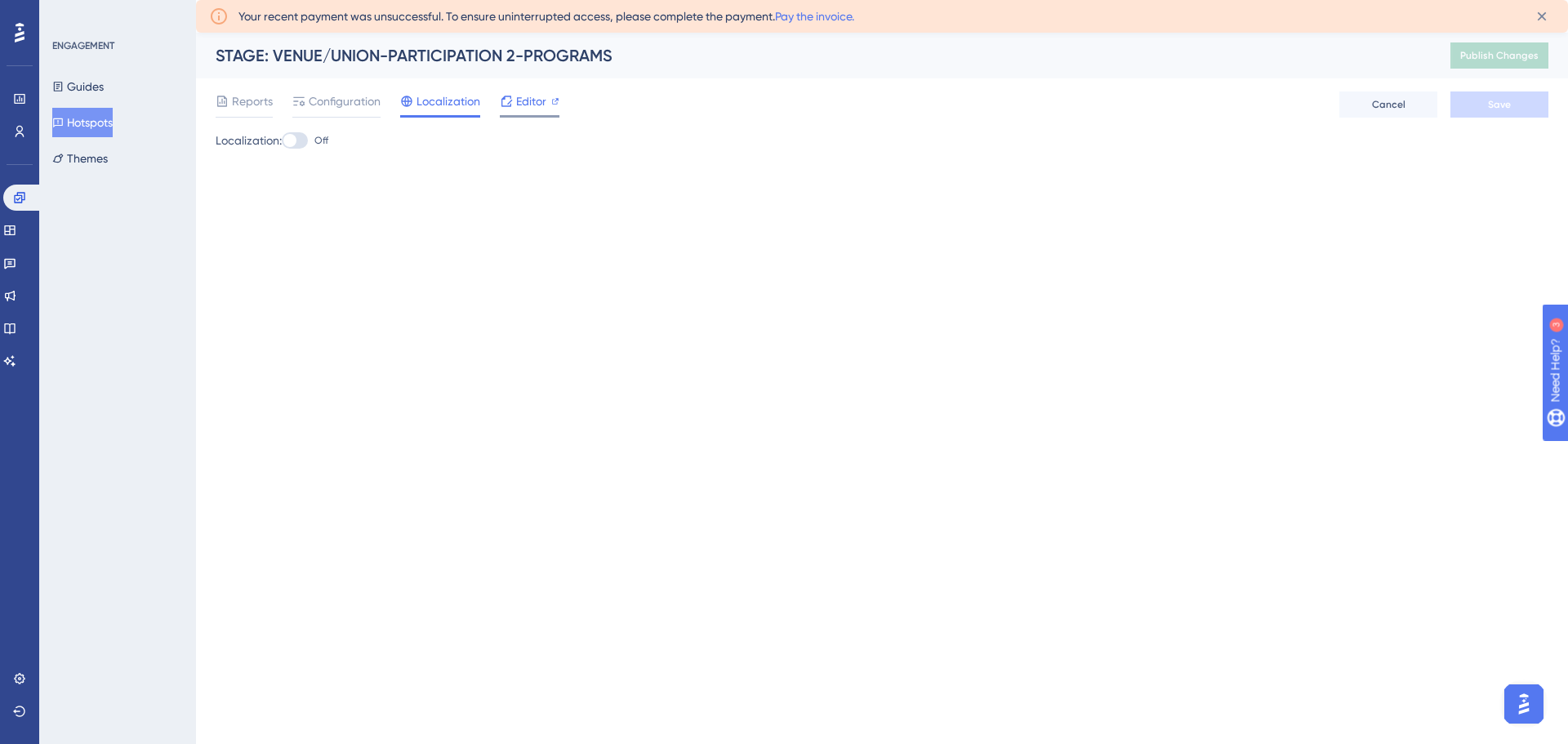
click at [534, 106] on span "Editor" at bounding box center [531, 101] width 30 height 20
click at [86, 121] on button "Hotspots" at bounding box center [82, 122] width 61 height 29
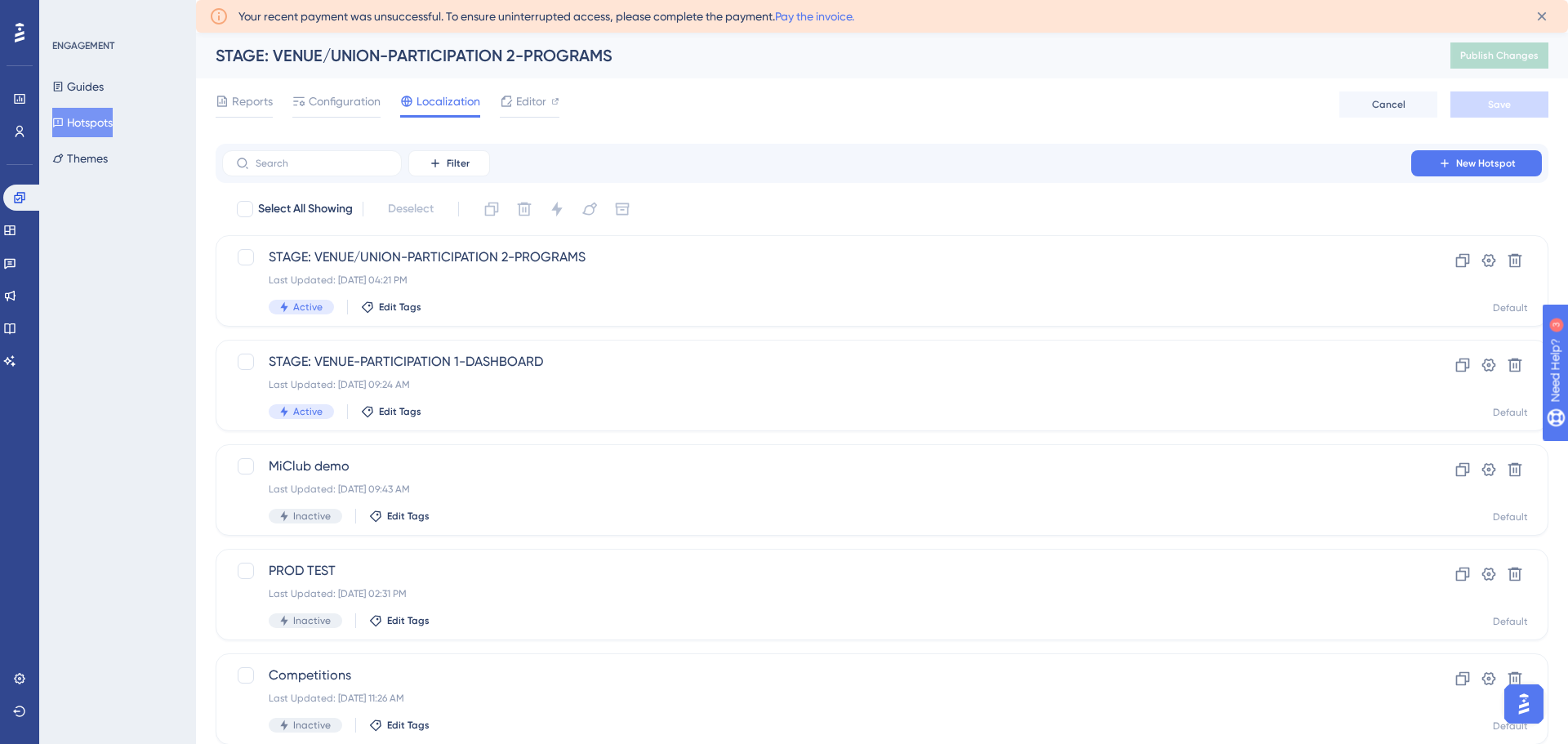
click at [79, 119] on button "Hotspots" at bounding box center [82, 122] width 61 height 29
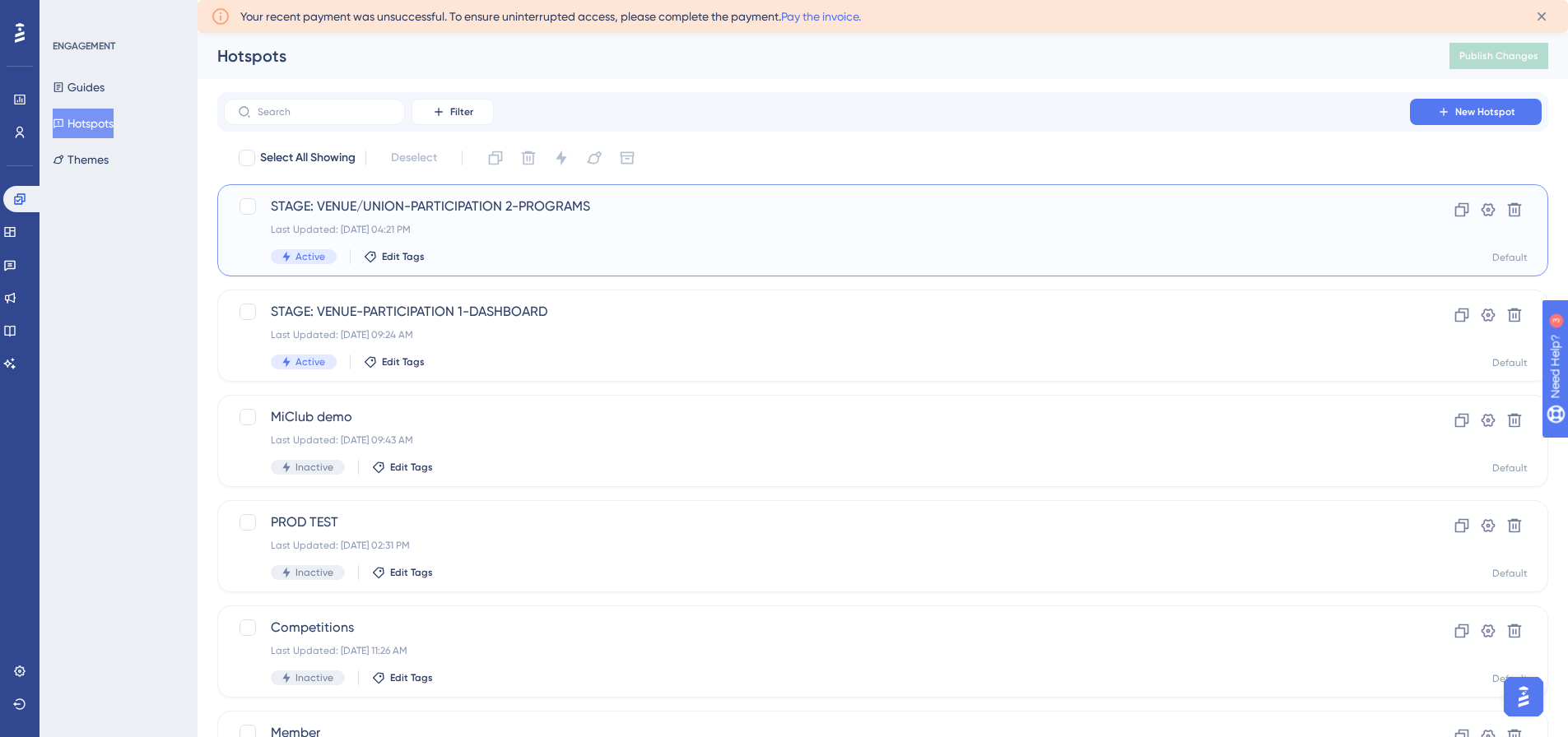
click at [368, 200] on span "STAGE: VENUE/UNION-PARTICIPATION 2-PROGRAMS" at bounding box center [816, 206] width 1092 height 20
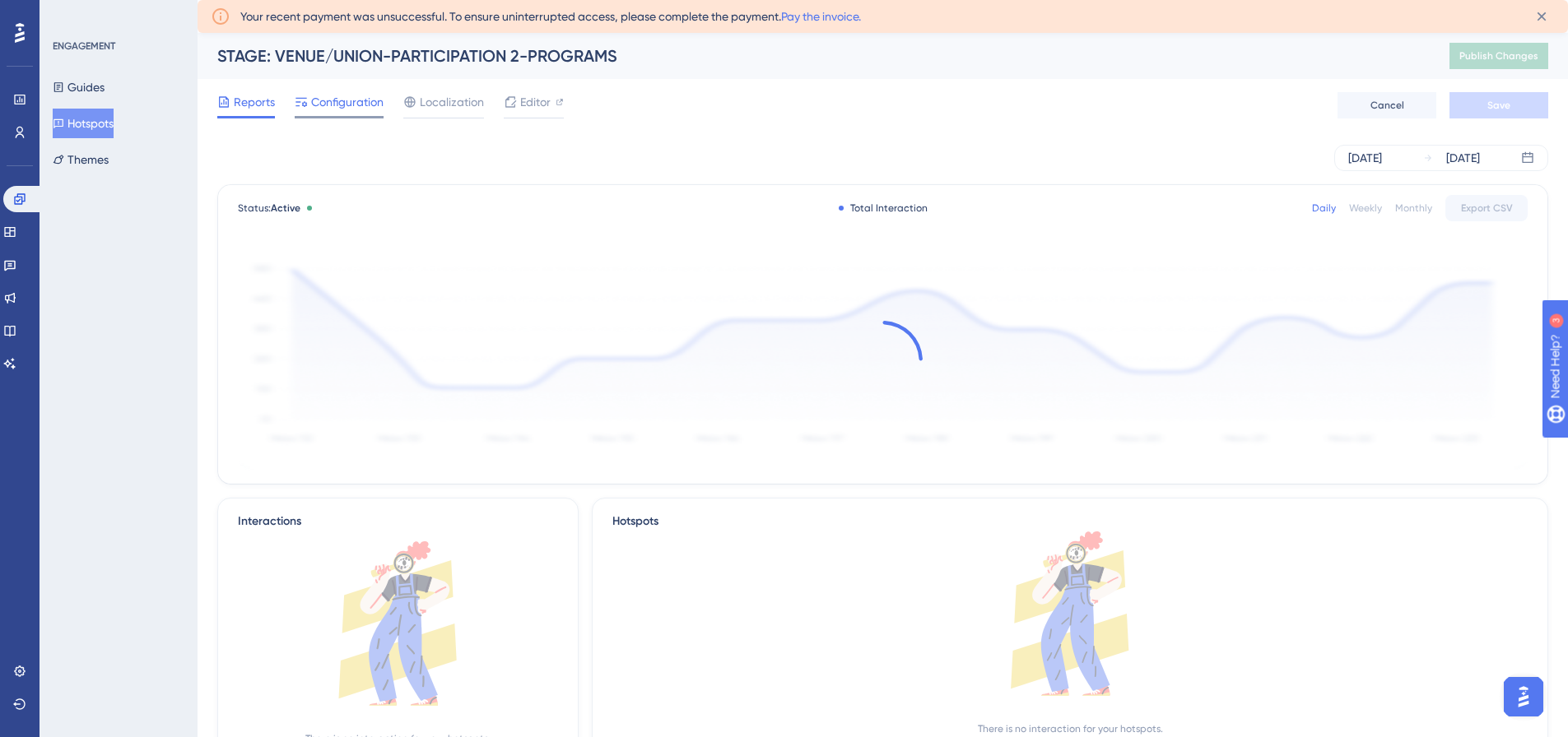
click at [354, 94] on span "Configuration" at bounding box center [346, 102] width 72 height 20
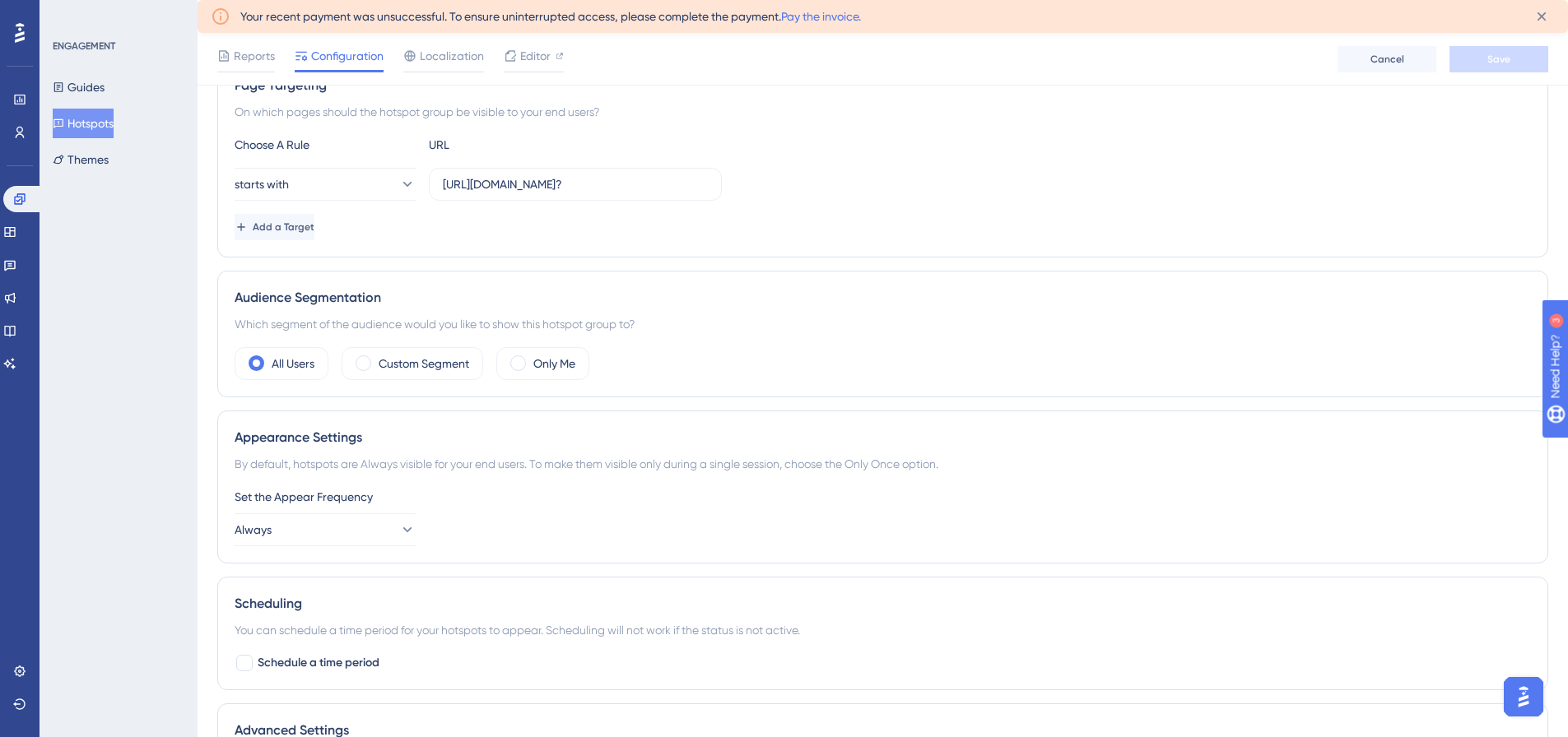
scroll to position [411, 0]
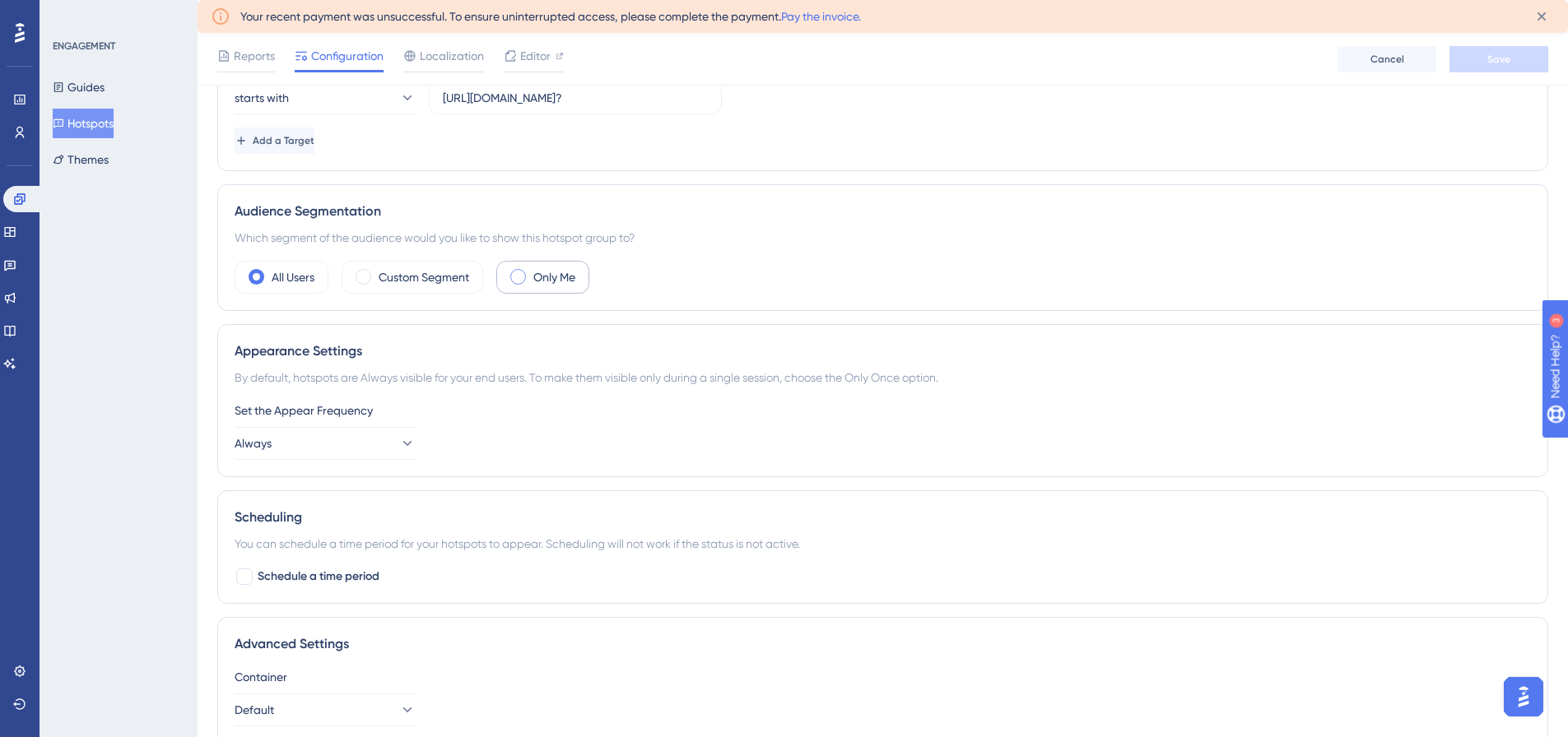
click at [545, 274] on label "Only Me" at bounding box center [554, 277] width 42 height 20
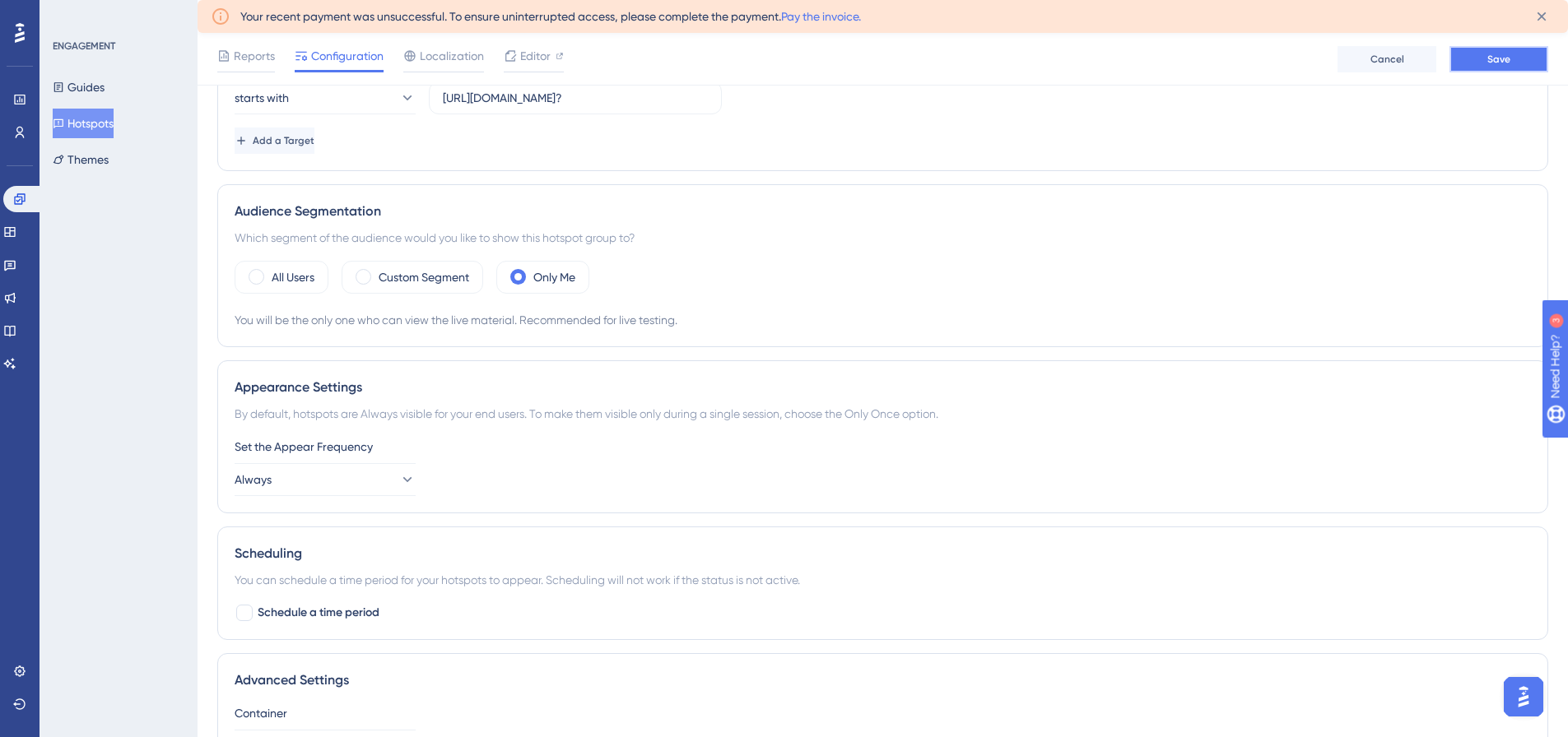
click at [1488, 53] on span "Save" at bounding box center [1498, 58] width 23 height 13
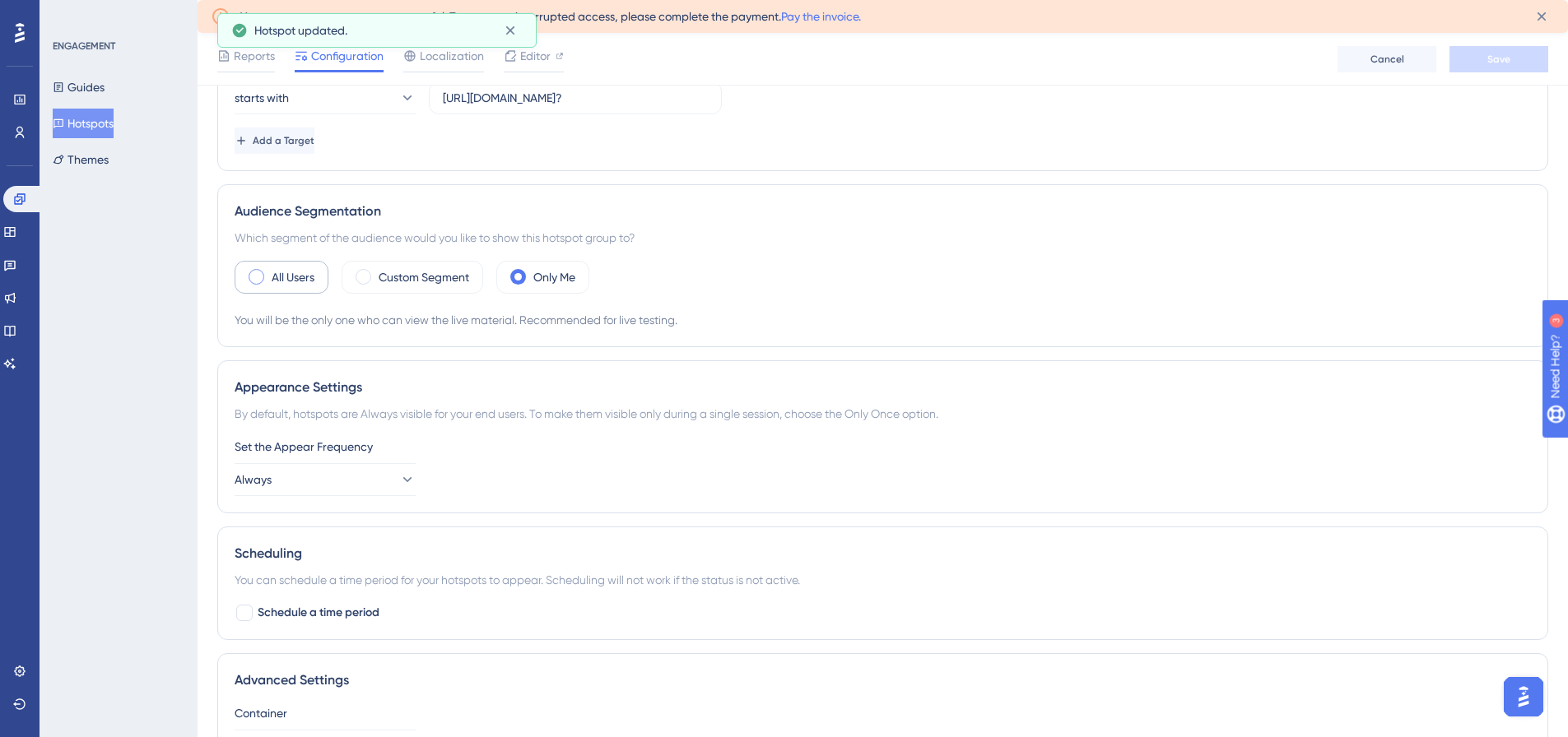
click at [280, 283] on label "All Users" at bounding box center [292, 277] width 42 height 20
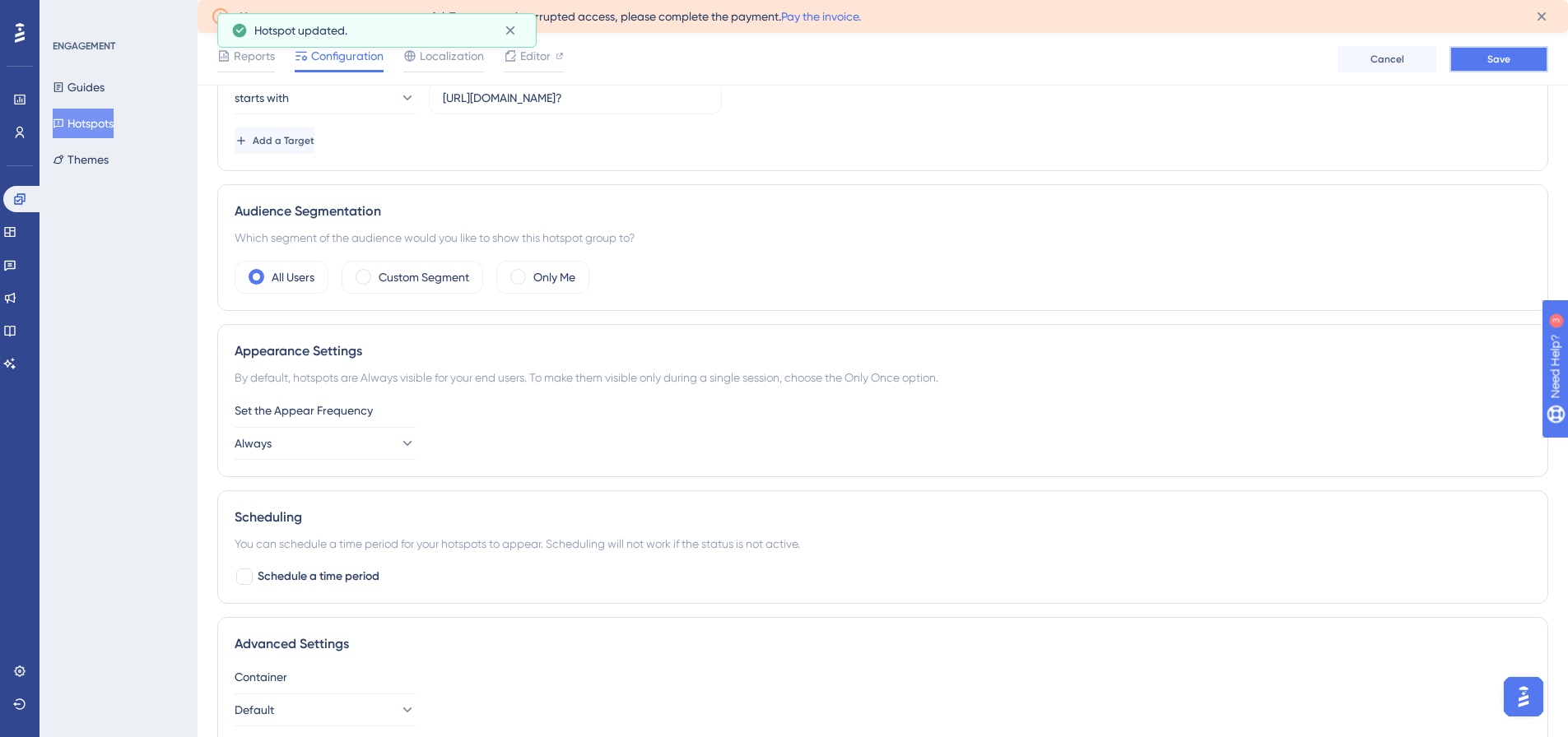
click at [1483, 57] on button "Save" at bounding box center [1499, 59] width 99 height 27
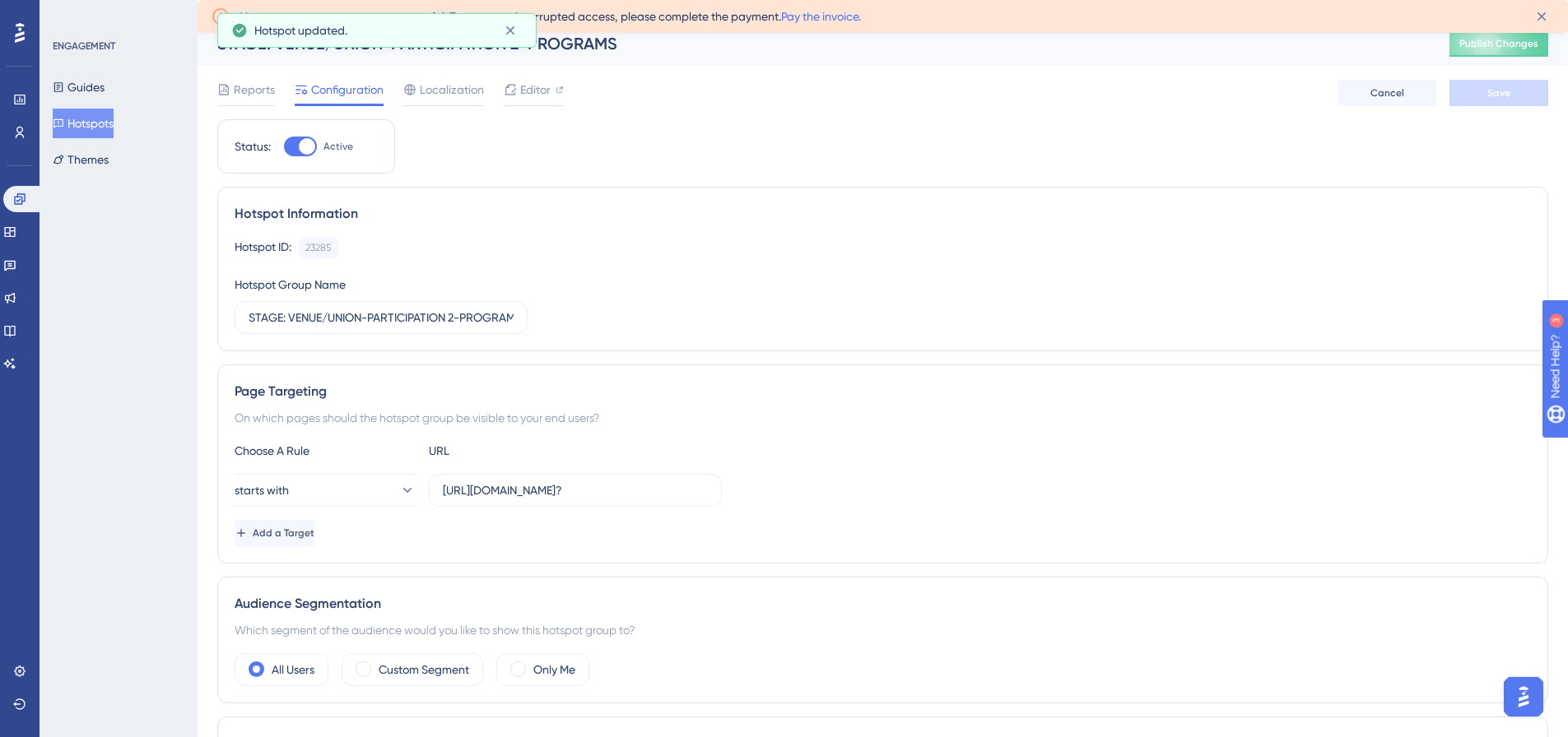
scroll to position [0, 0]
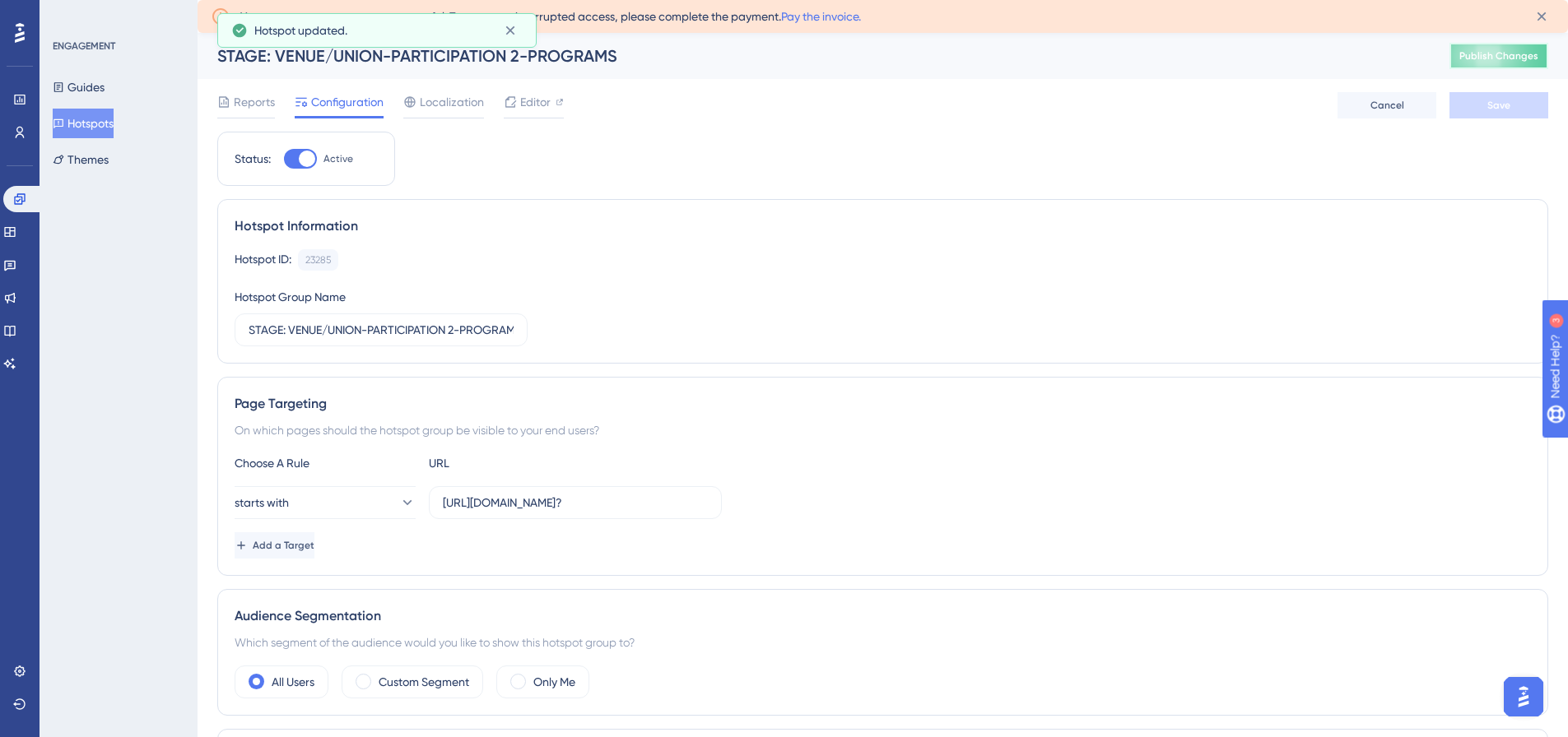
click at [1499, 55] on span "Publish Changes" at bounding box center [1499, 55] width 79 height 13
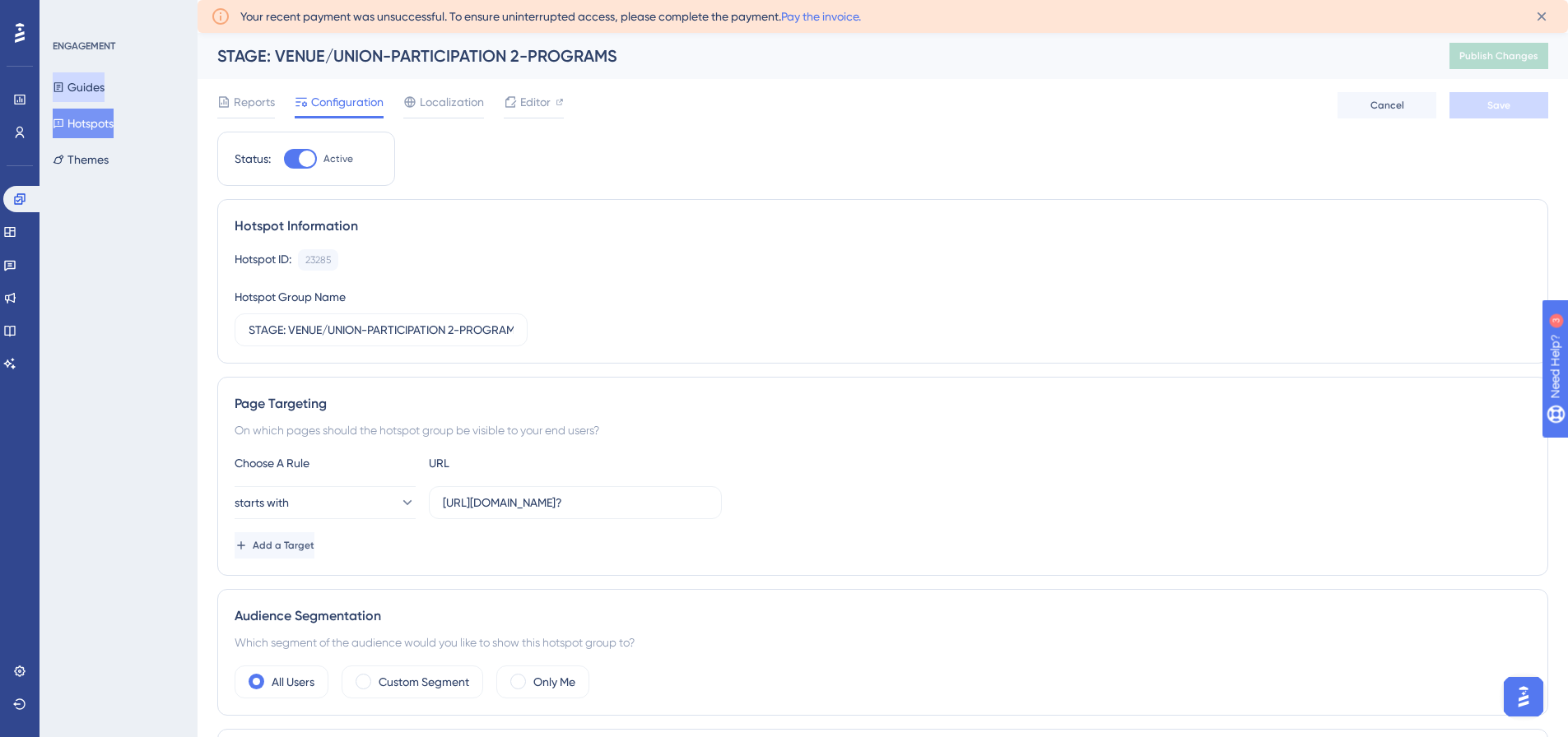
click at [92, 82] on button "Guides" at bounding box center [78, 87] width 52 height 30
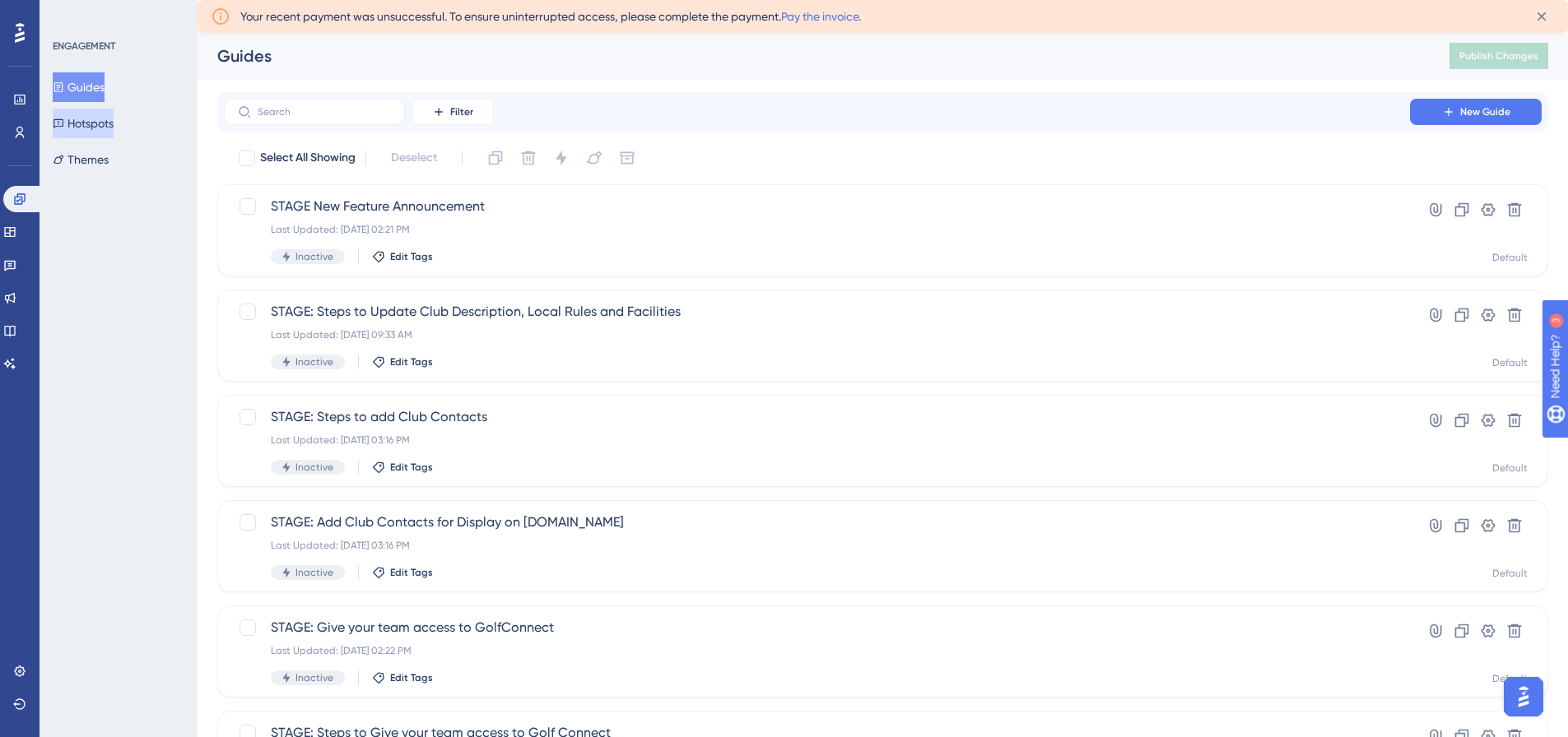
click at [87, 127] on button "Hotspots" at bounding box center [83, 123] width 61 height 30
